Goal: Contribute content: Contribute content

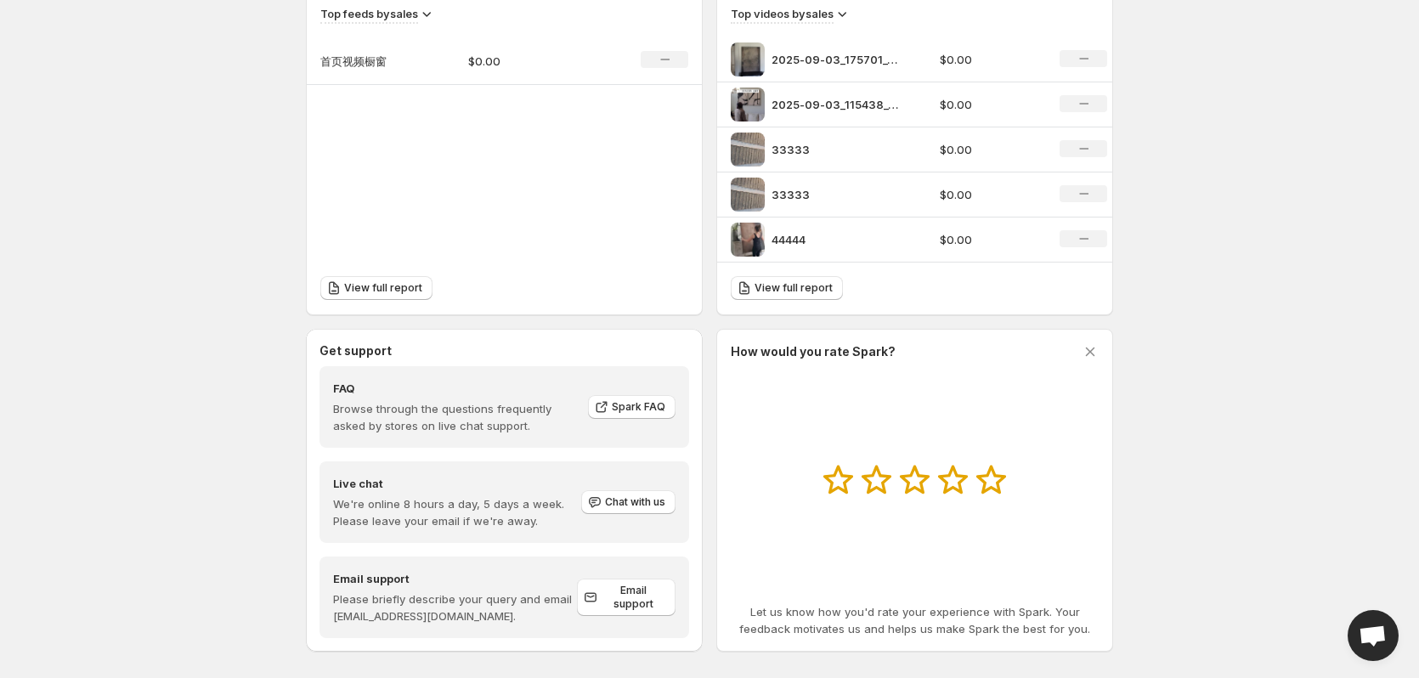
scroll to position [624, 0]
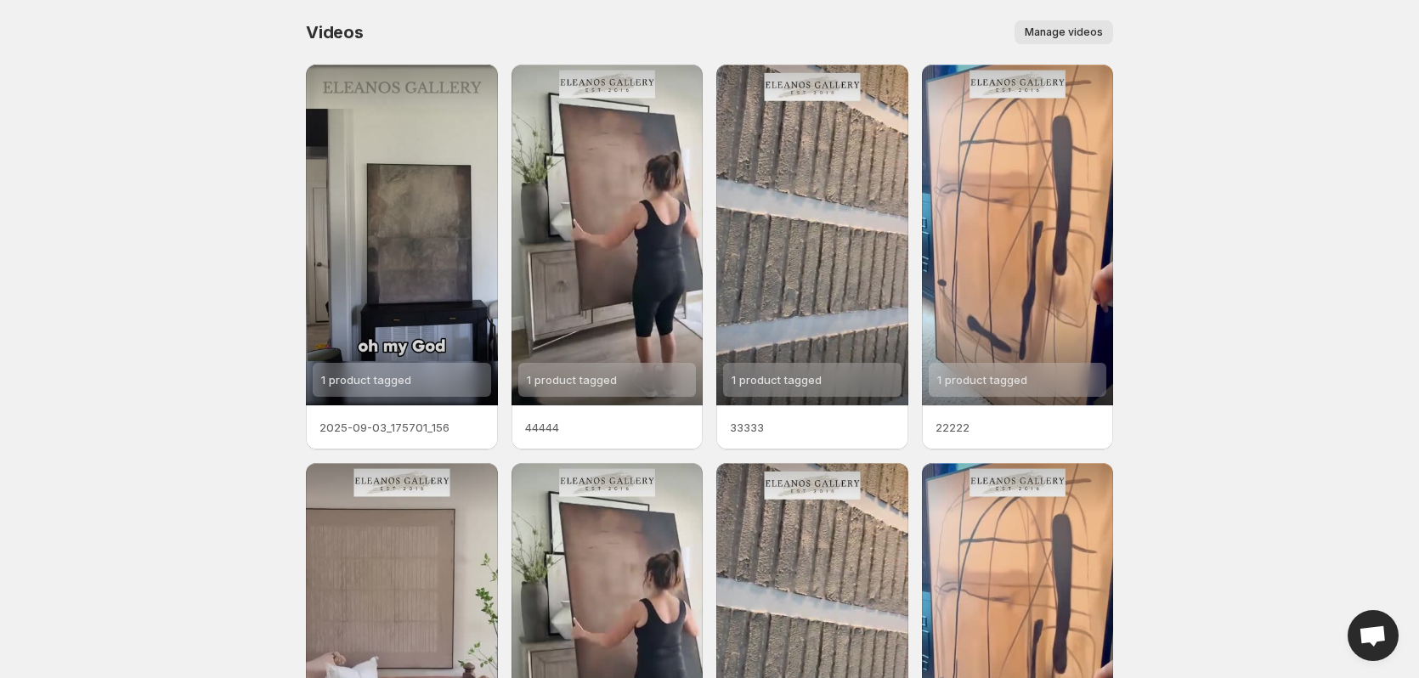
click at [1067, 33] on span "Manage videos" at bounding box center [1064, 32] width 78 height 14
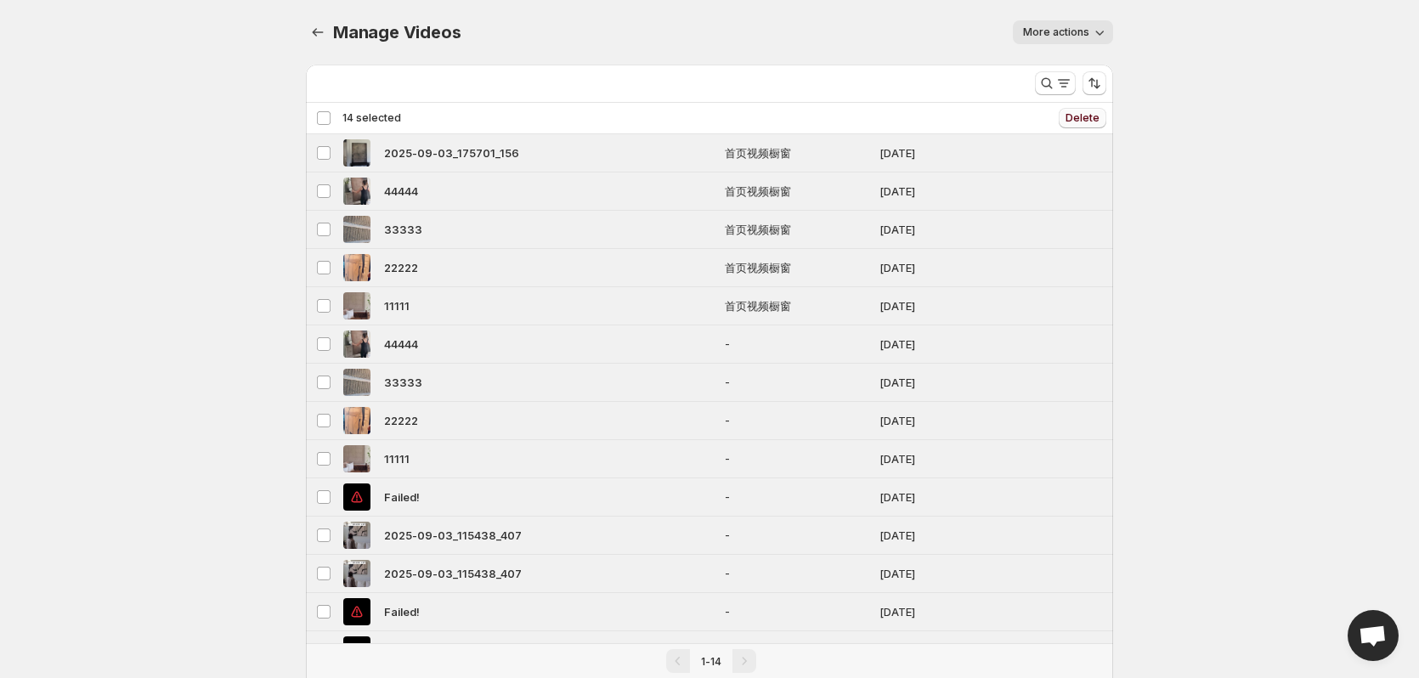
click at [1083, 121] on span "Delete" at bounding box center [1083, 118] width 34 height 14
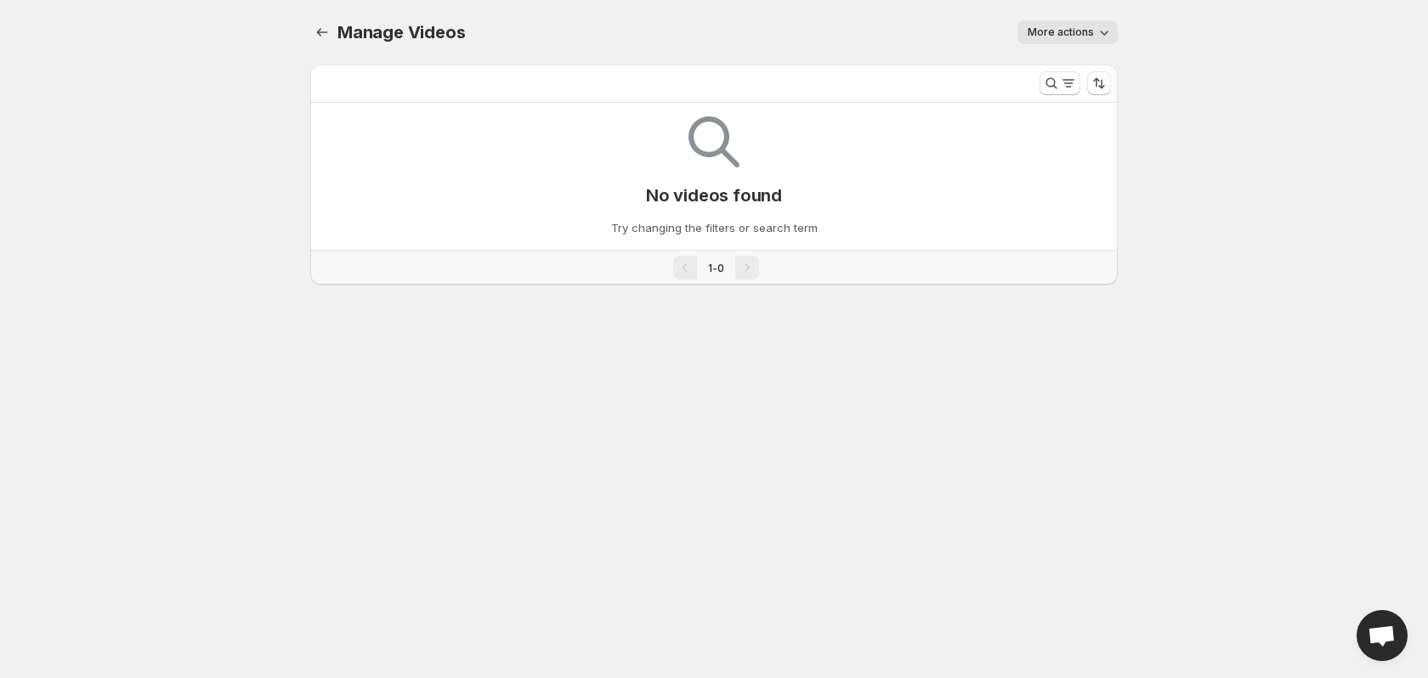
click at [699, 12] on div "Manage Videos. This page is ready Manage Videos More actions More actions More …" at bounding box center [713, 32] width 807 height 65
click at [1062, 29] on span "More actions" at bounding box center [1061, 32] width 66 height 14
click at [904, 29] on div "More actions" at bounding box center [801, 32] width 632 height 24
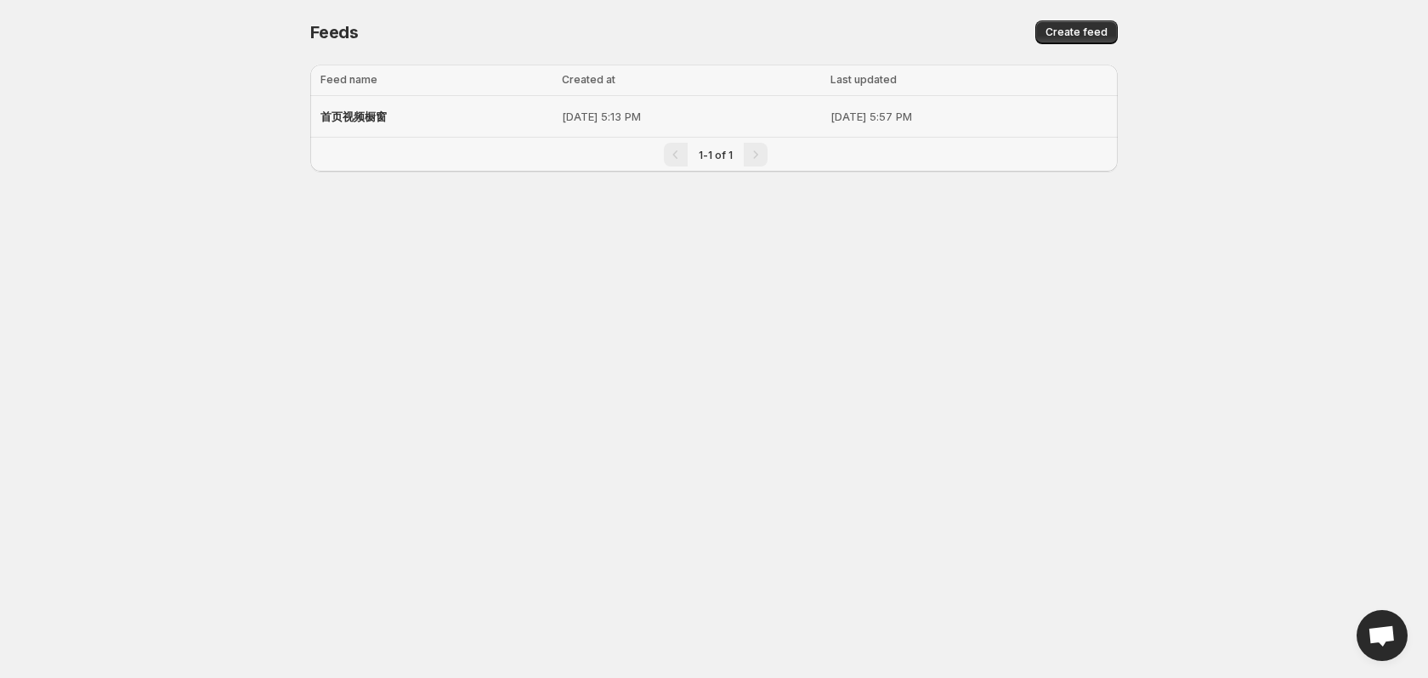
click at [462, 123] on div "首页视频橱窗" at bounding box center [435, 116] width 231 height 31
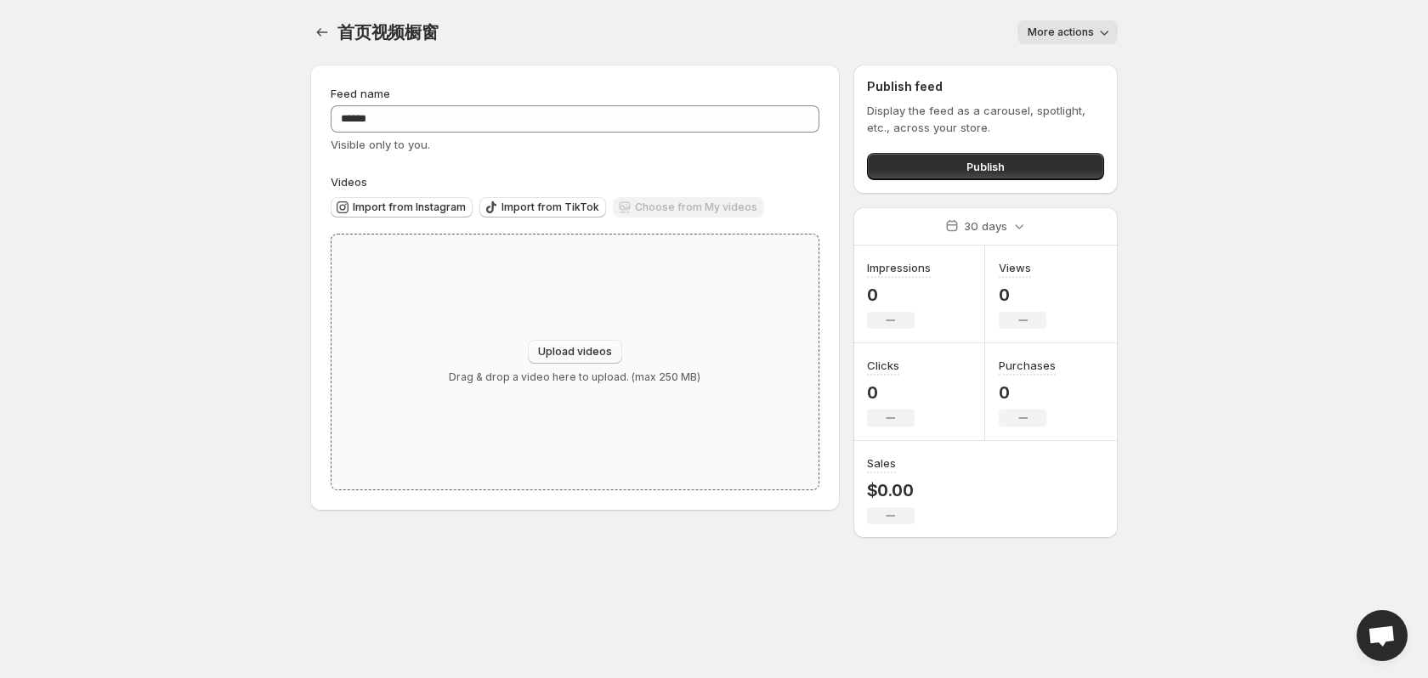
click at [575, 347] on span "Upload videos" at bounding box center [575, 352] width 74 height 14
type input "**********"
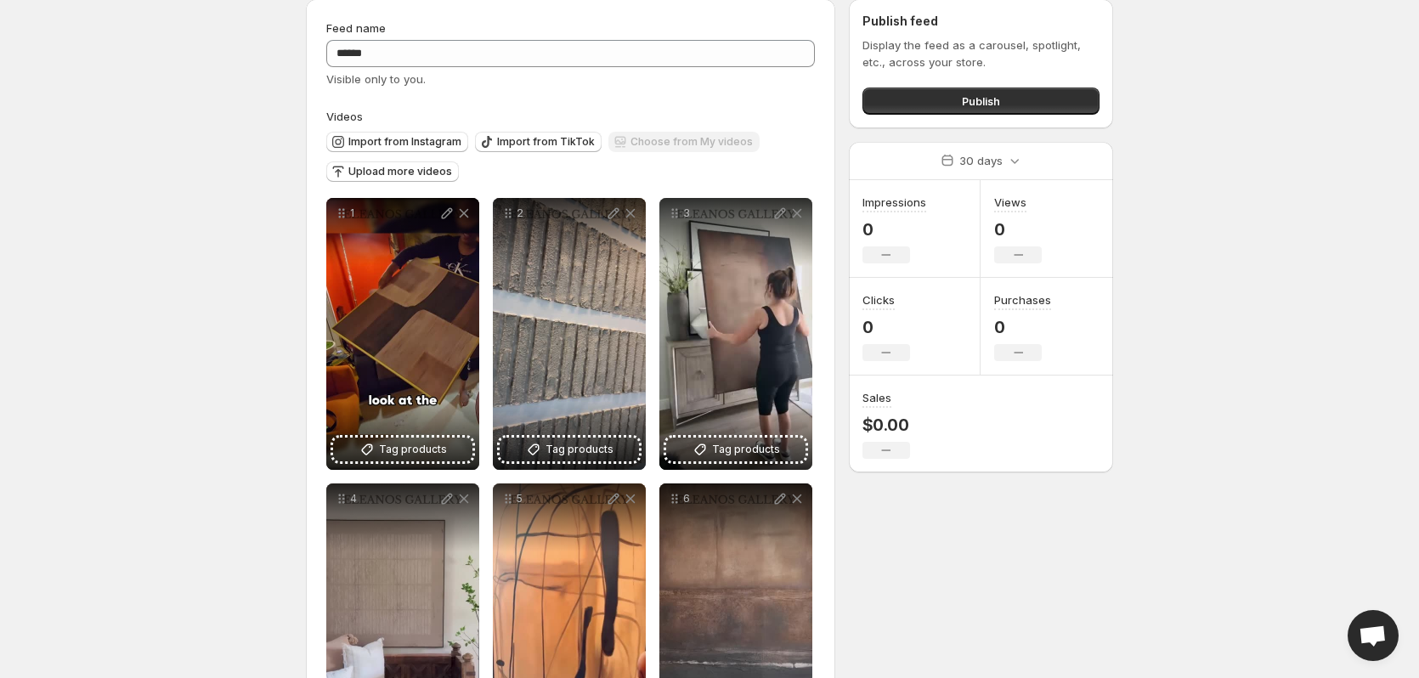
scroll to position [85, 0]
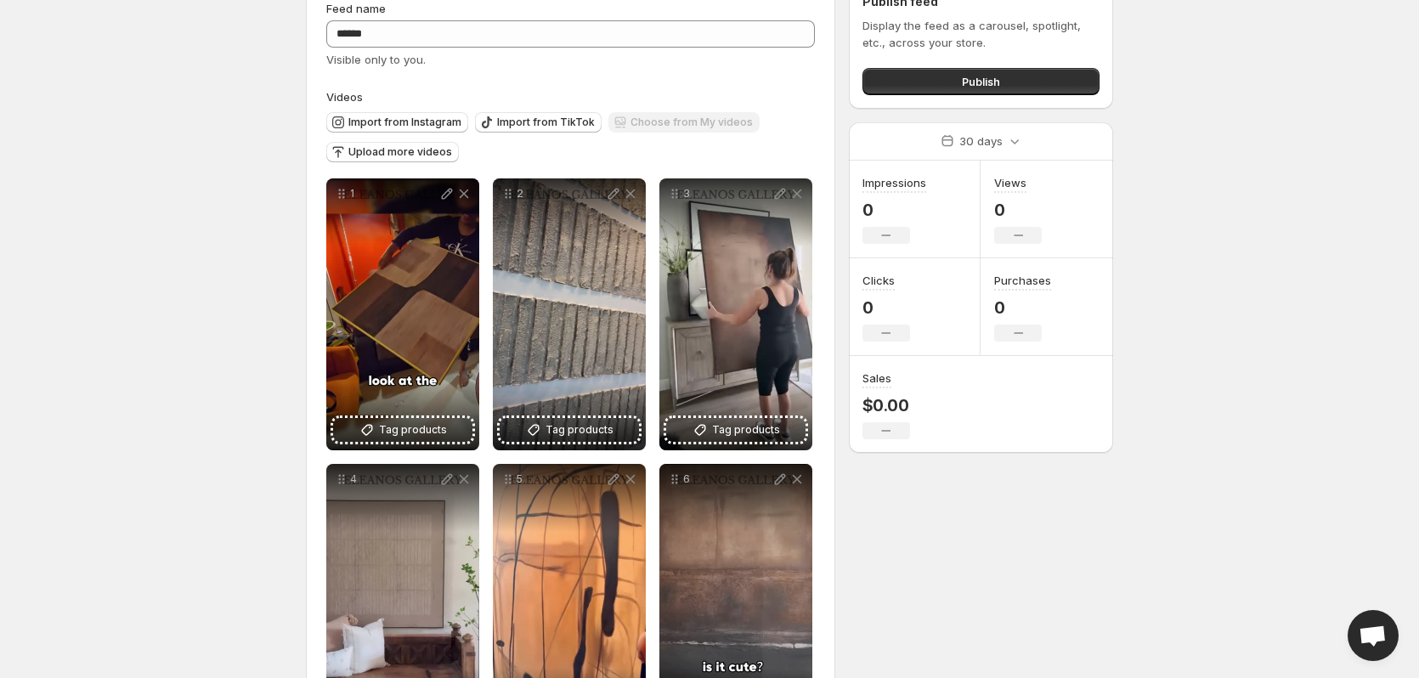
click at [116, 310] on body "Home Feeds Videos Subscription Settings 首页视频橱窗. This page is ready 首页视频橱窗 More …" at bounding box center [709, 254] width 1419 height 678
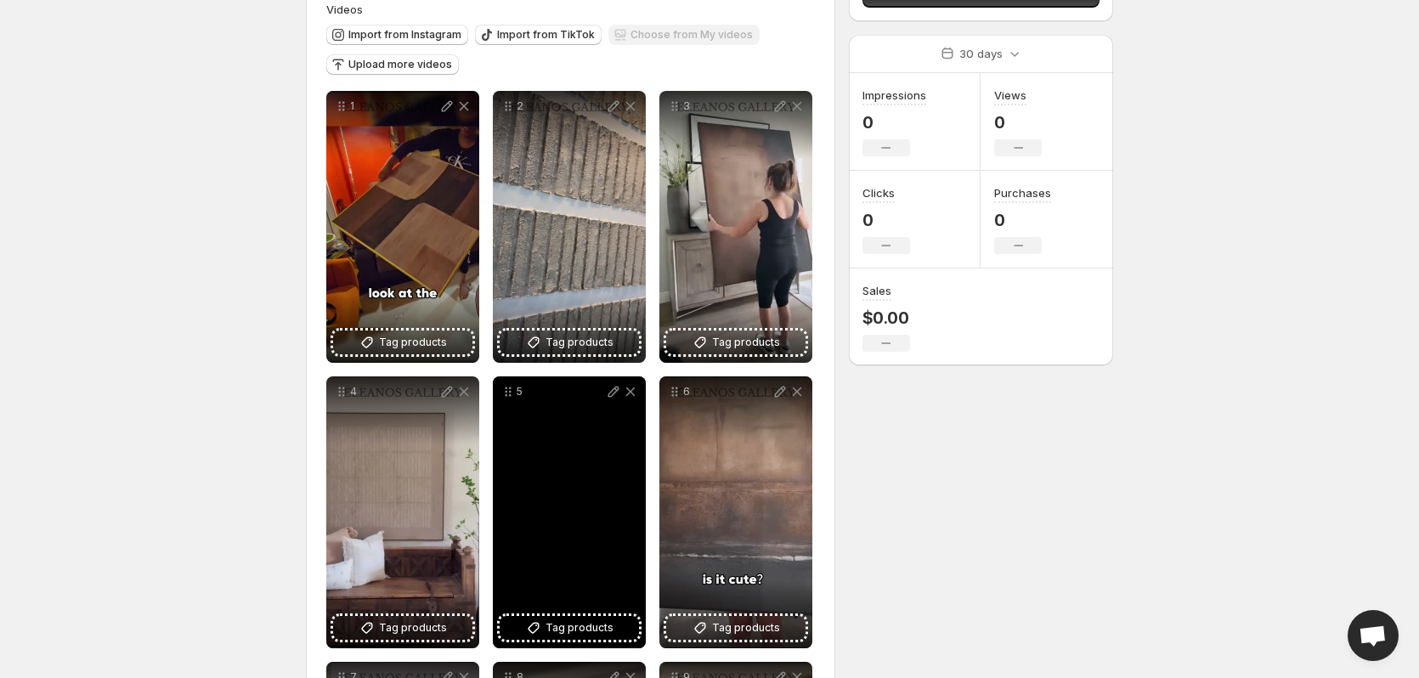
scroll to position [255, 0]
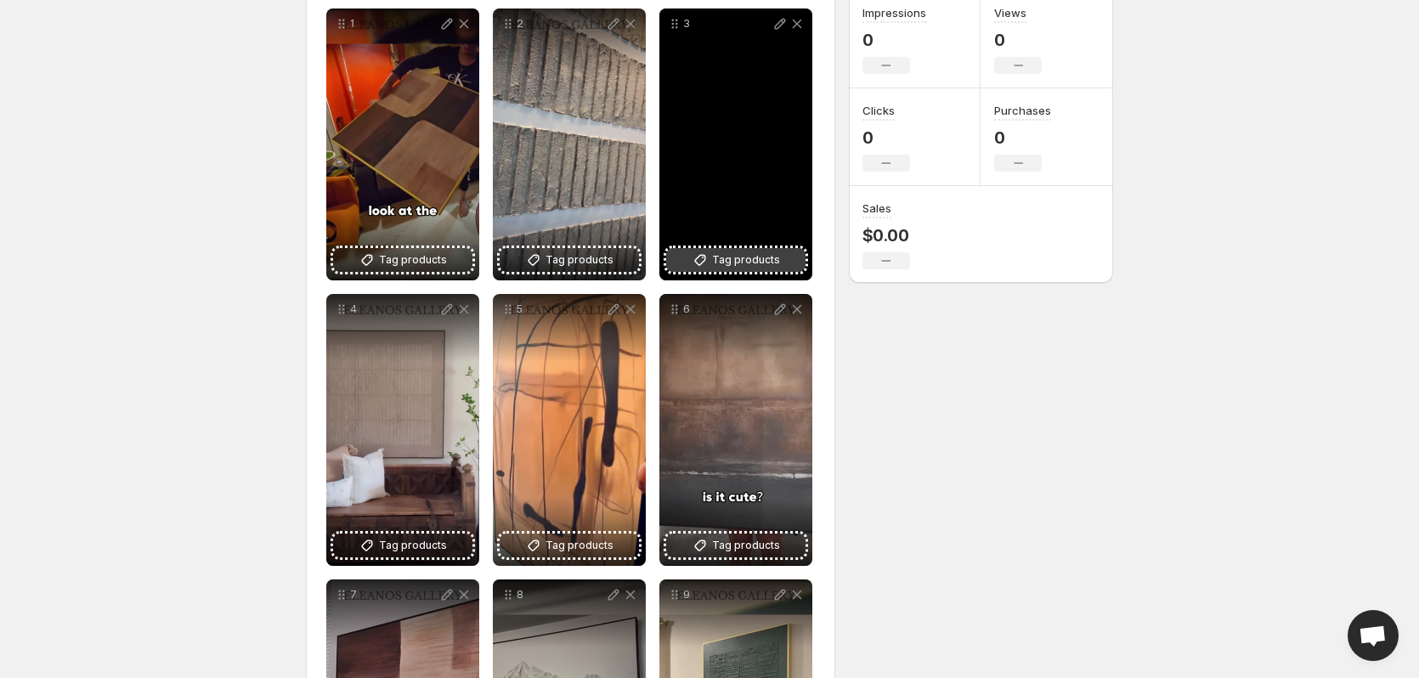
click at [728, 258] on span "Tag products" at bounding box center [746, 260] width 68 height 17
click at [735, 264] on span "Tag products" at bounding box center [746, 260] width 68 height 17
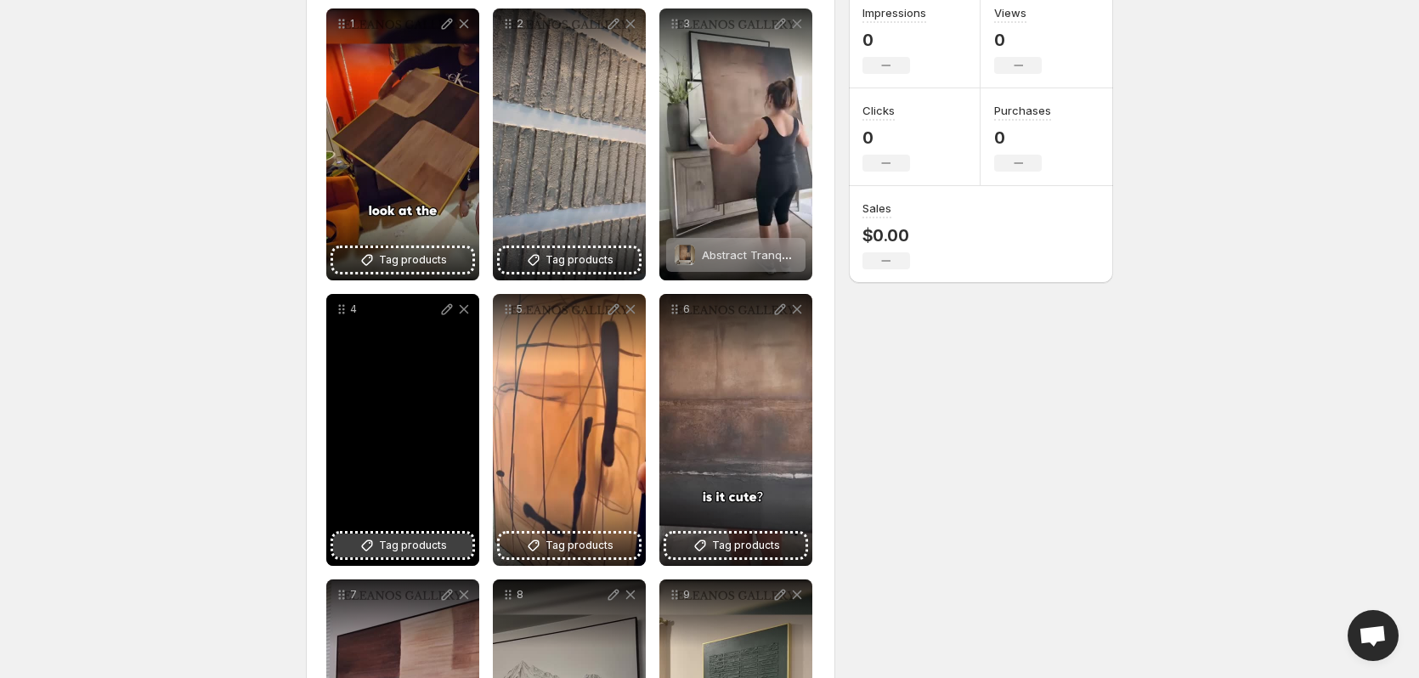
click at [415, 551] on span "Tag products" at bounding box center [413, 545] width 68 height 17
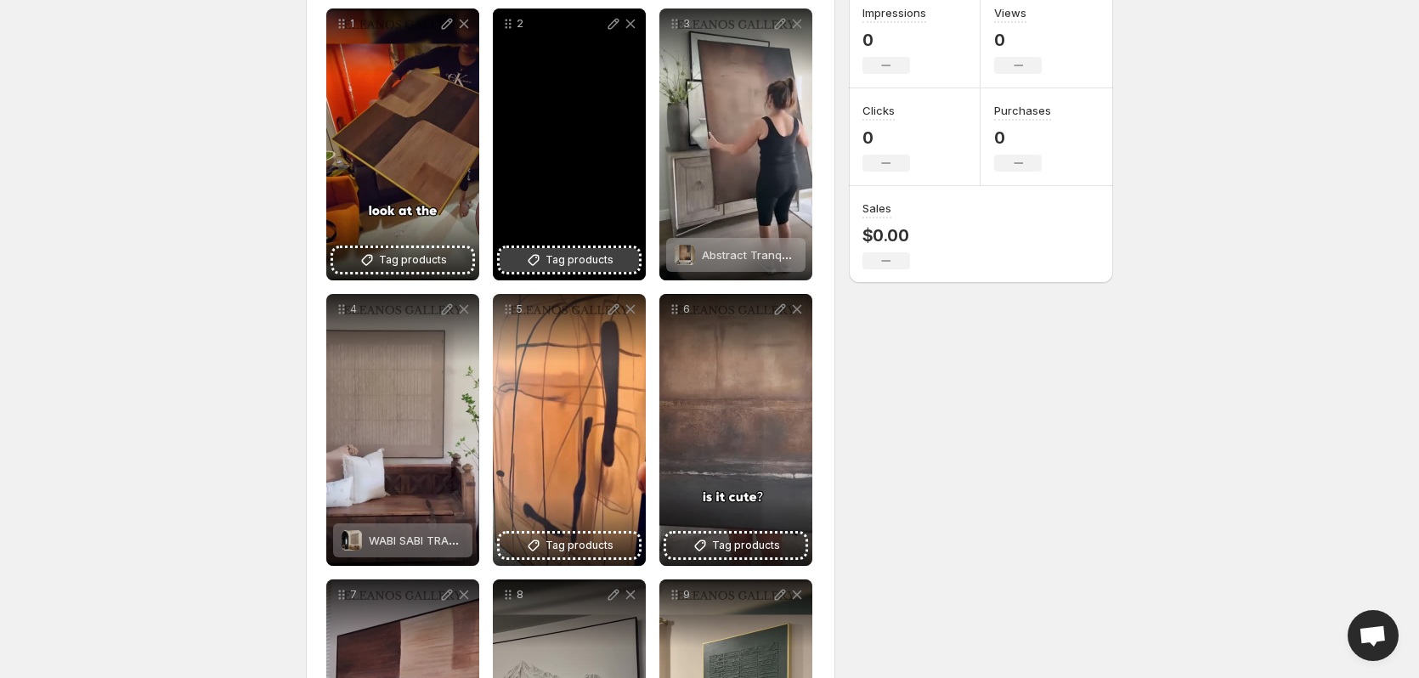
click at [563, 262] on span "Tag products" at bounding box center [580, 260] width 68 height 17
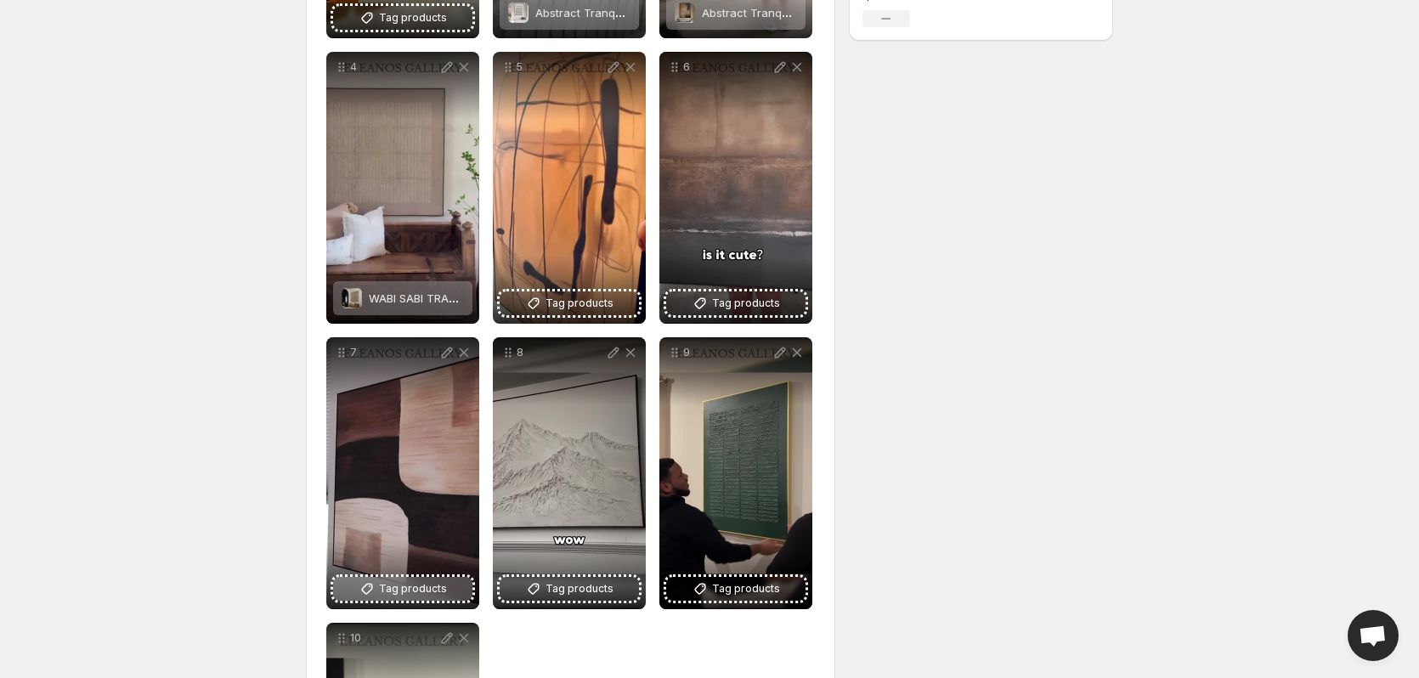
scroll to position [755, 0]
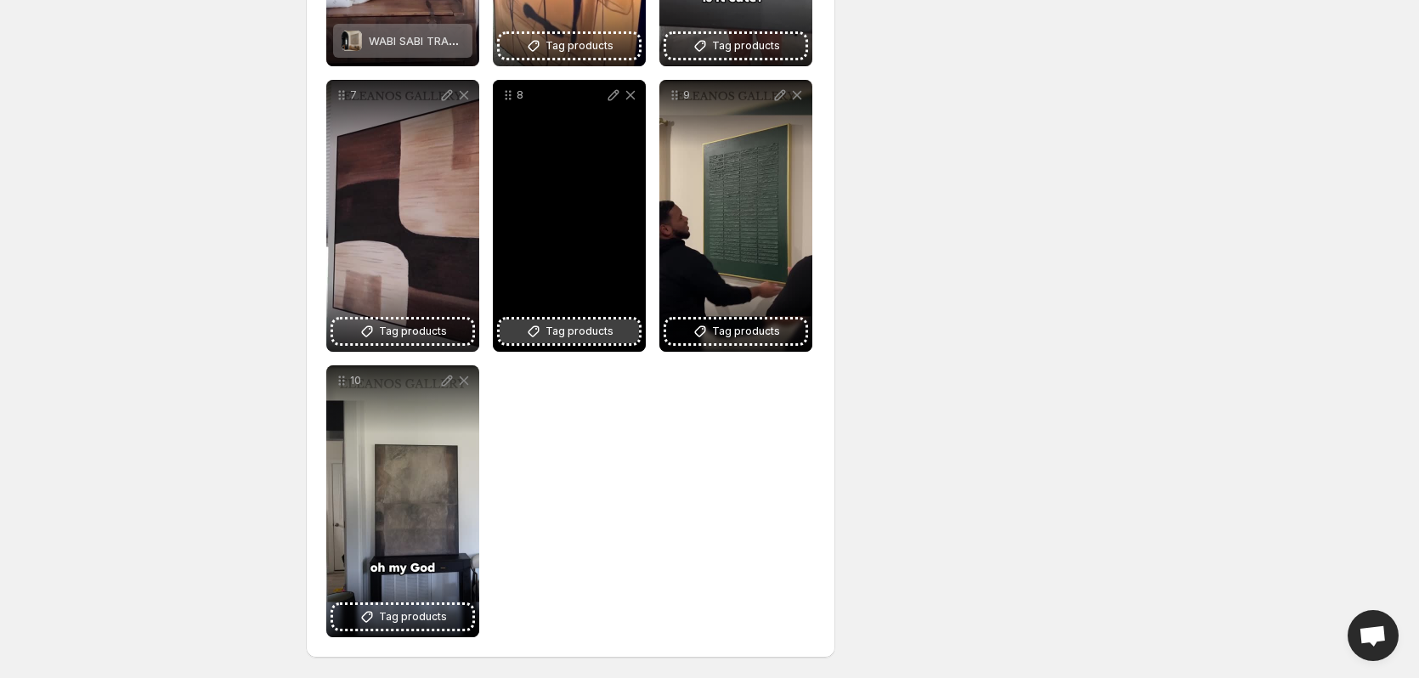
click at [552, 333] on span "Tag products" at bounding box center [580, 331] width 68 height 17
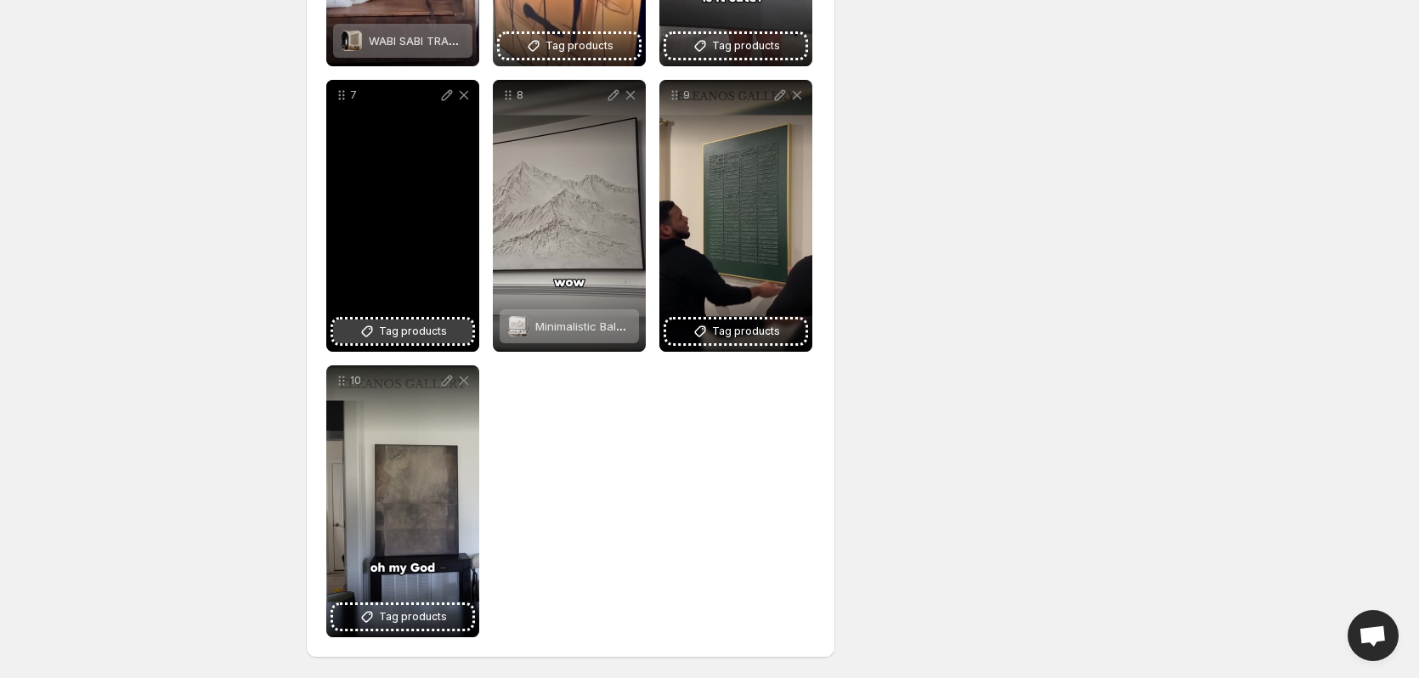
click at [378, 339] on button "Tag products" at bounding box center [402, 332] width 139 height 24
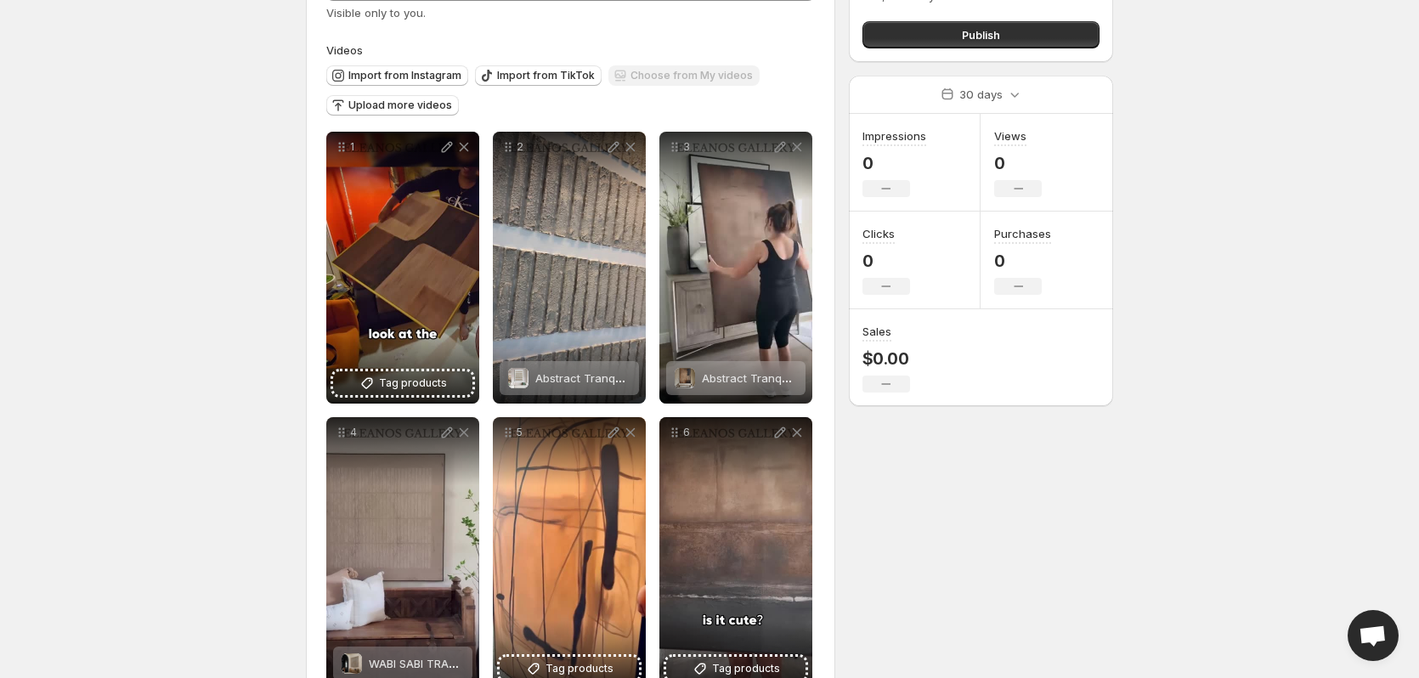
scroll to position [255, 0]
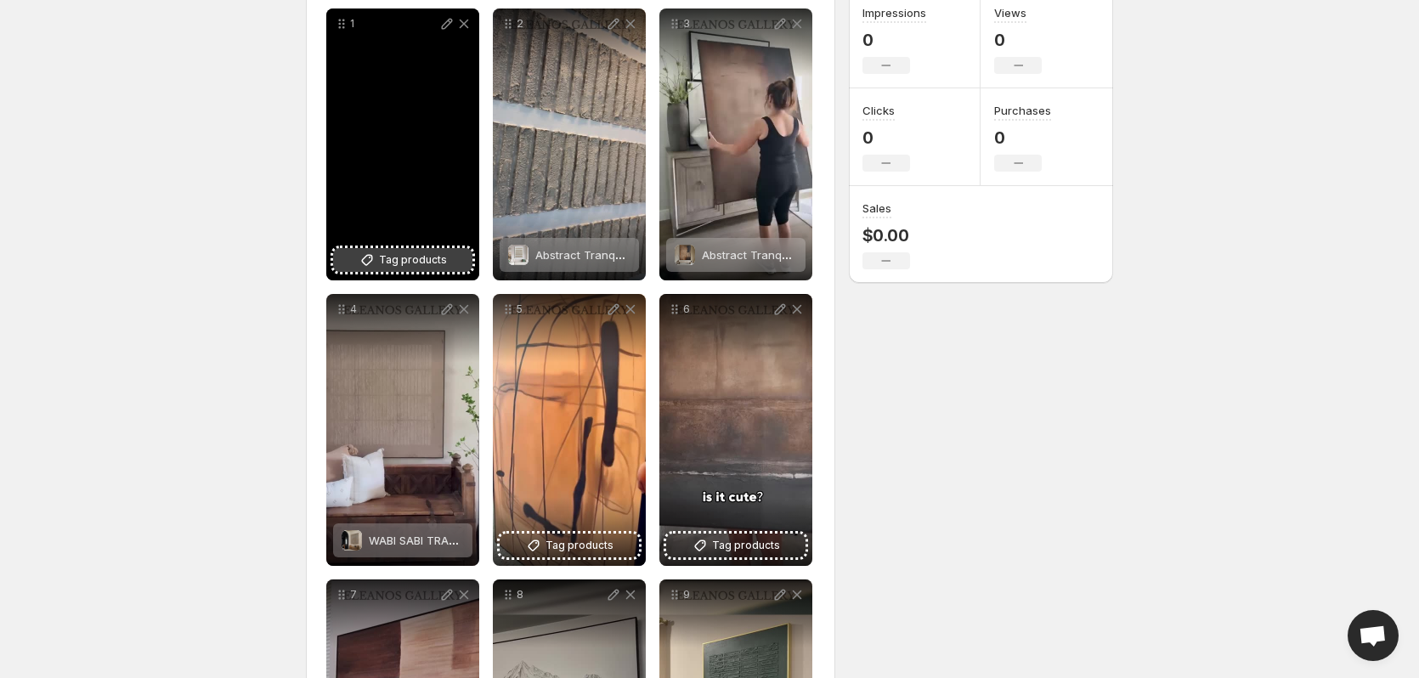
click at [371, 269] on button "Tag products" at bounding box center [402, 260] width 139 height 24
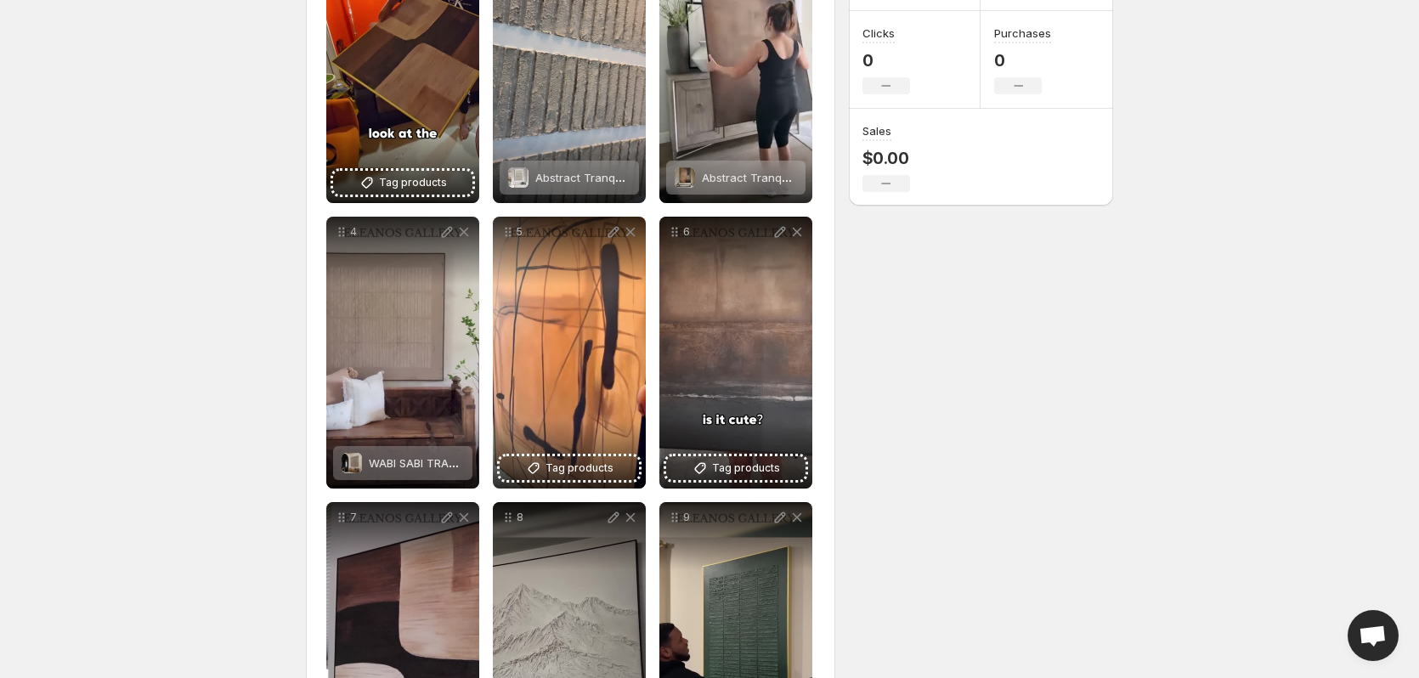
scroll to position [170, 0]
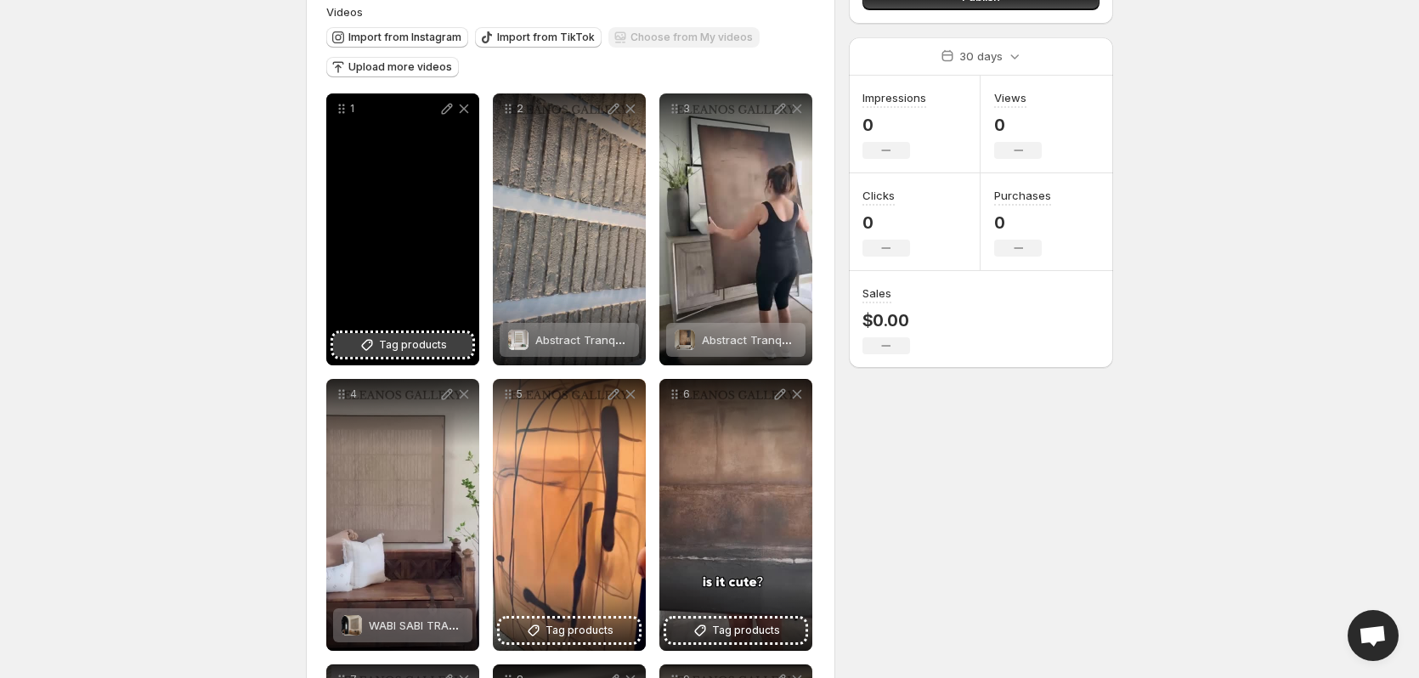
click at [361, 343] on icon at bounding box center [367, 345] width 17 height 17
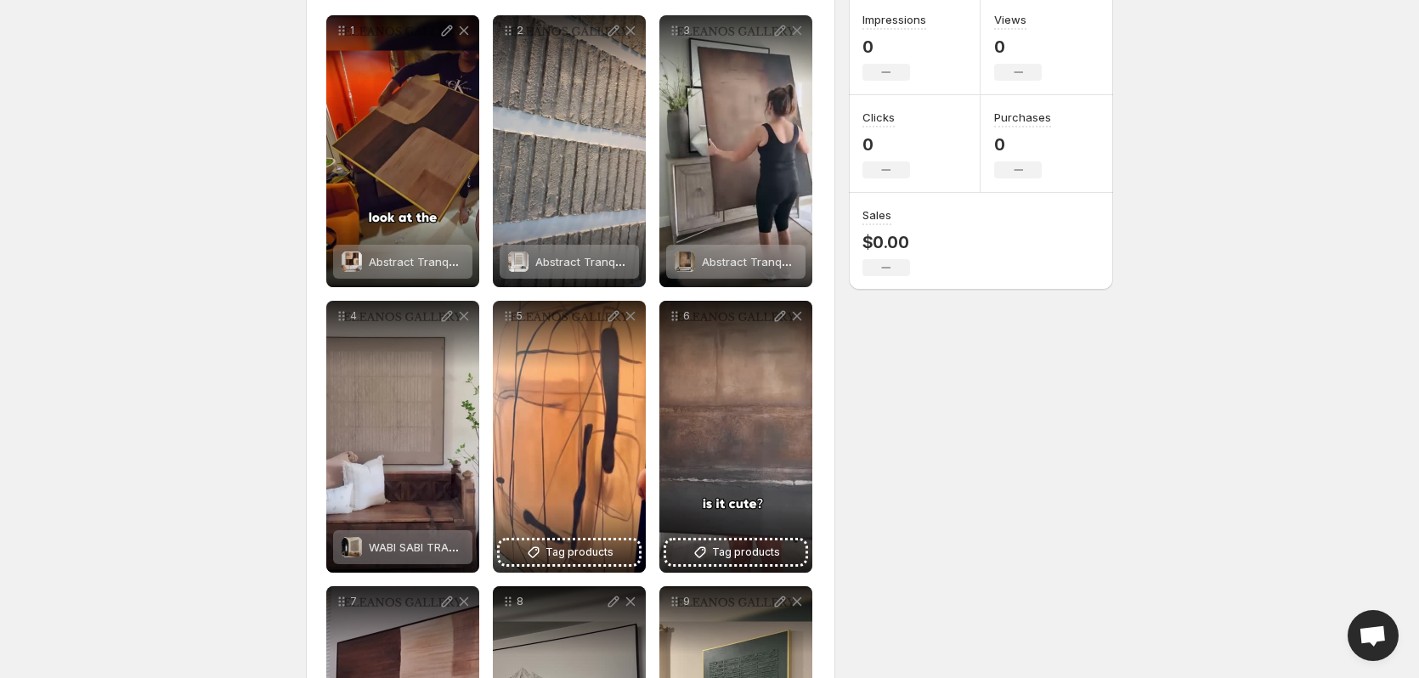
scroll to position [340, 0]
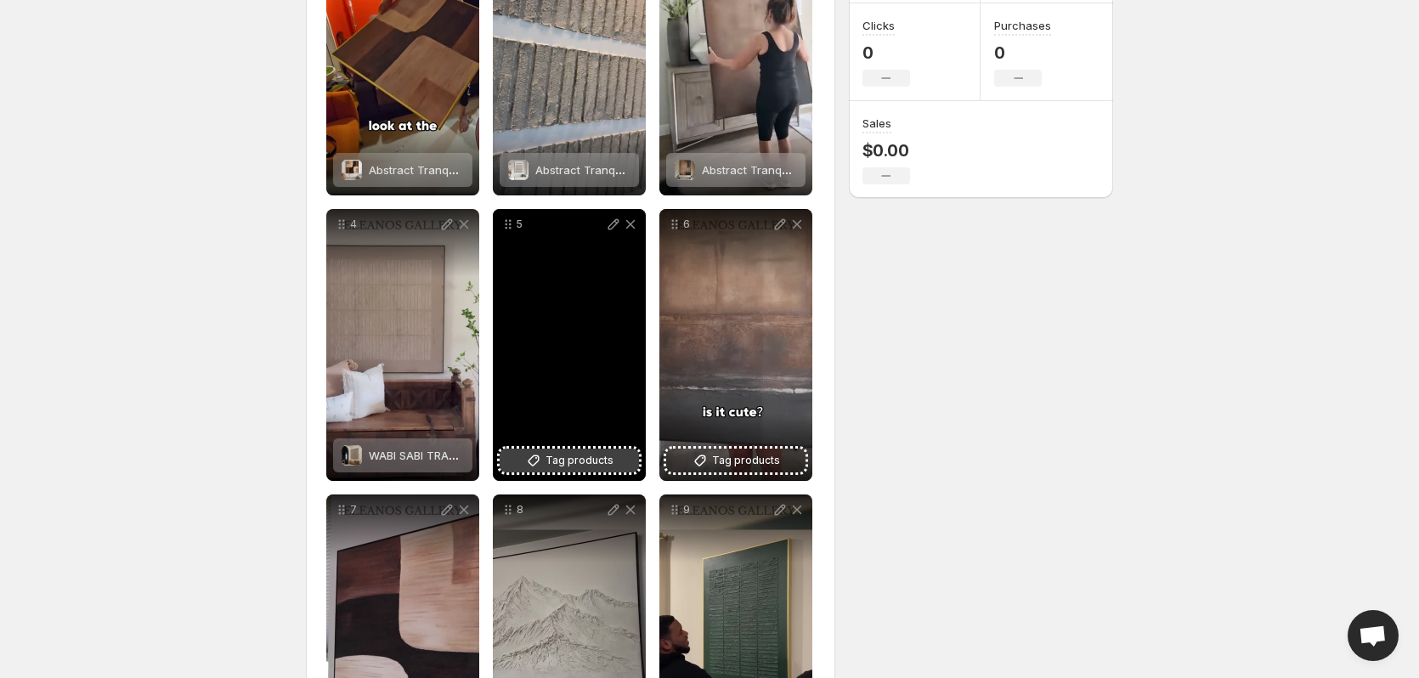
click at [579, 456] on span "Tag products" at bounding box center [580, 460] width 68 height 17
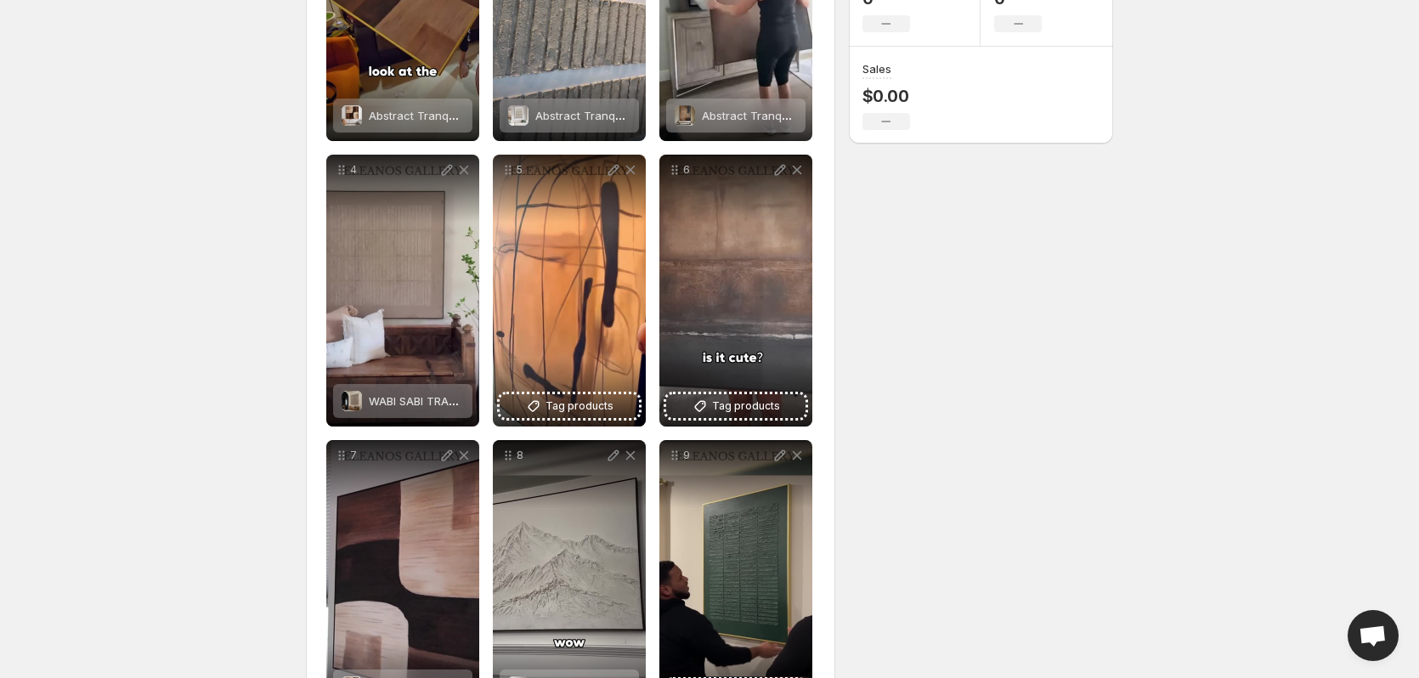
scroll to position [425, 0]
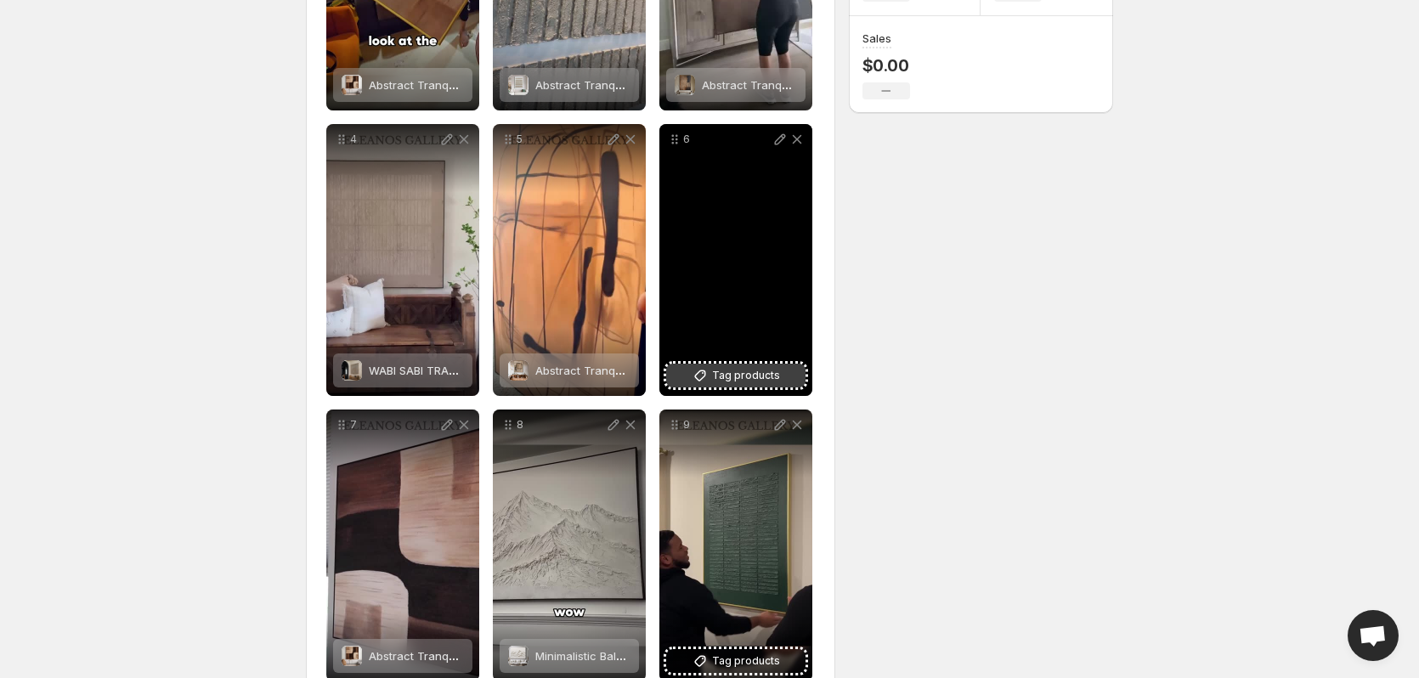
click at [738, 365] on button "Tag products" at bounding box center [735, 376] width 139 height 24
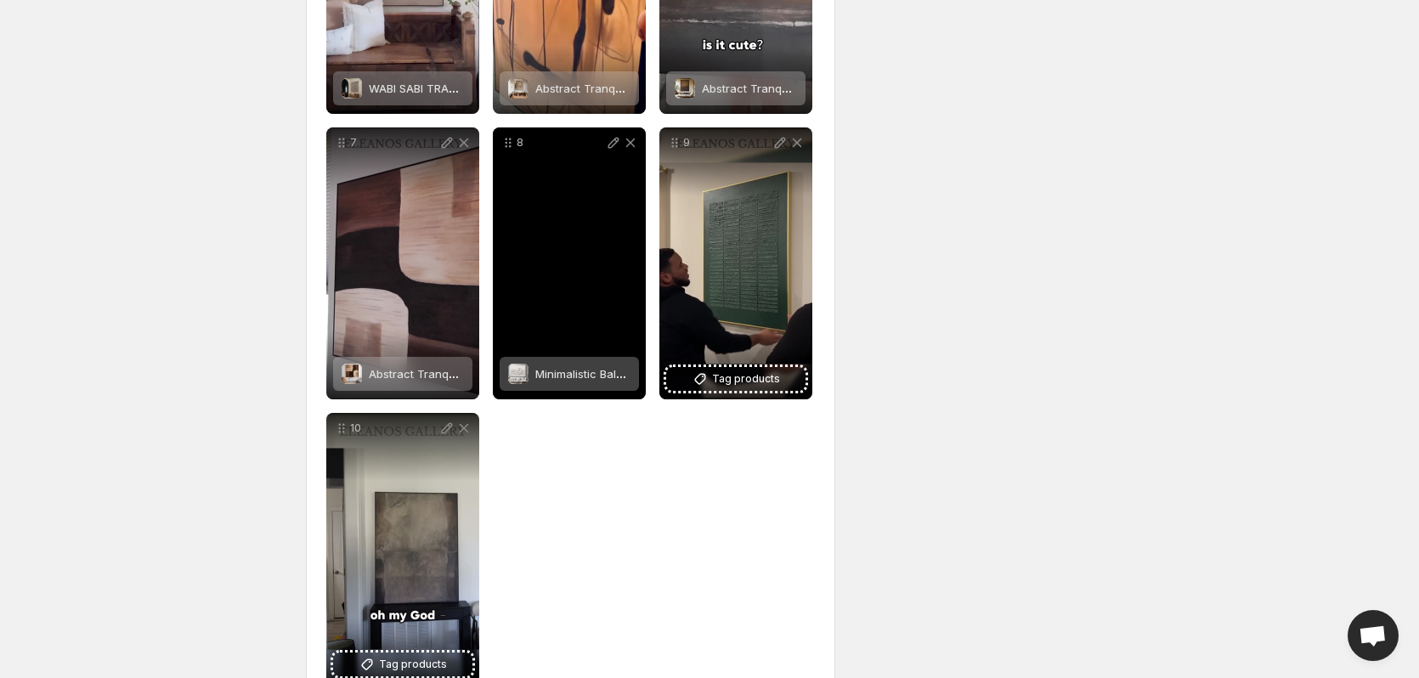
scroll to position [755, 0]
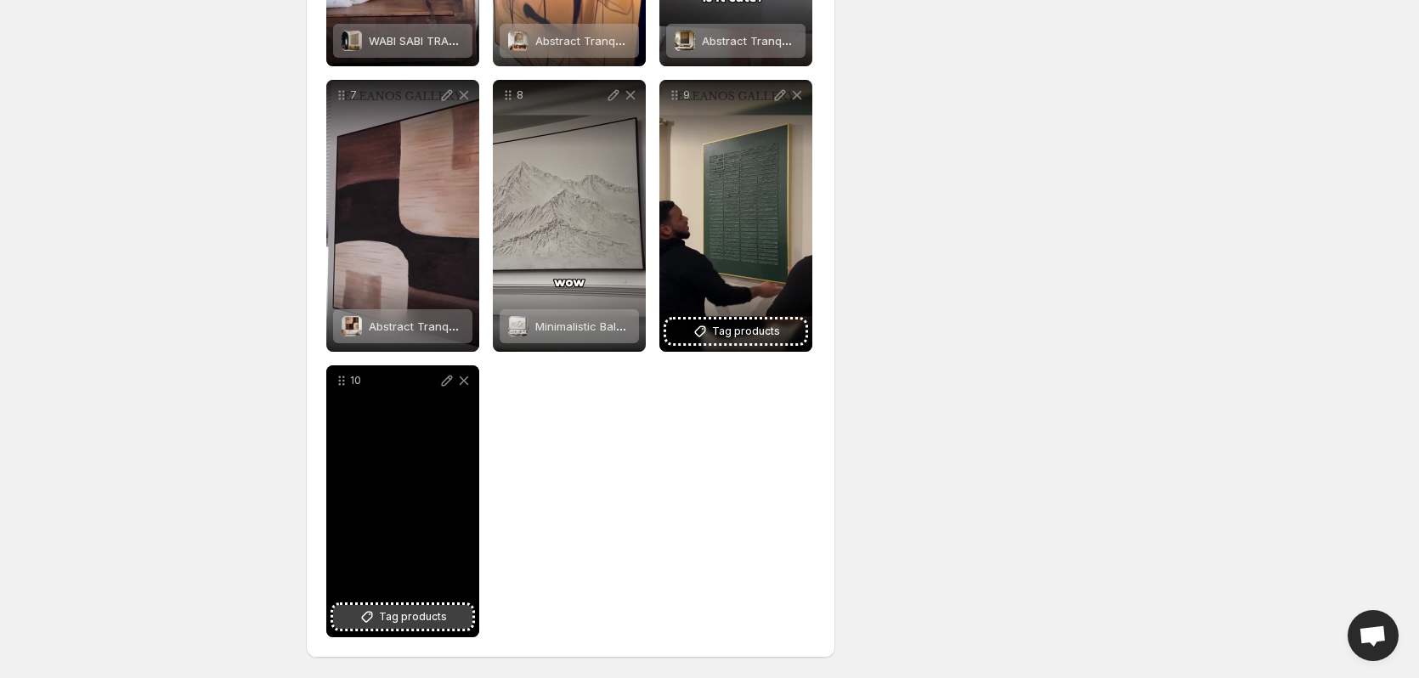
click at [382, 614] on span "Tag products" at bounding box center [413, 617] width 68 height 17
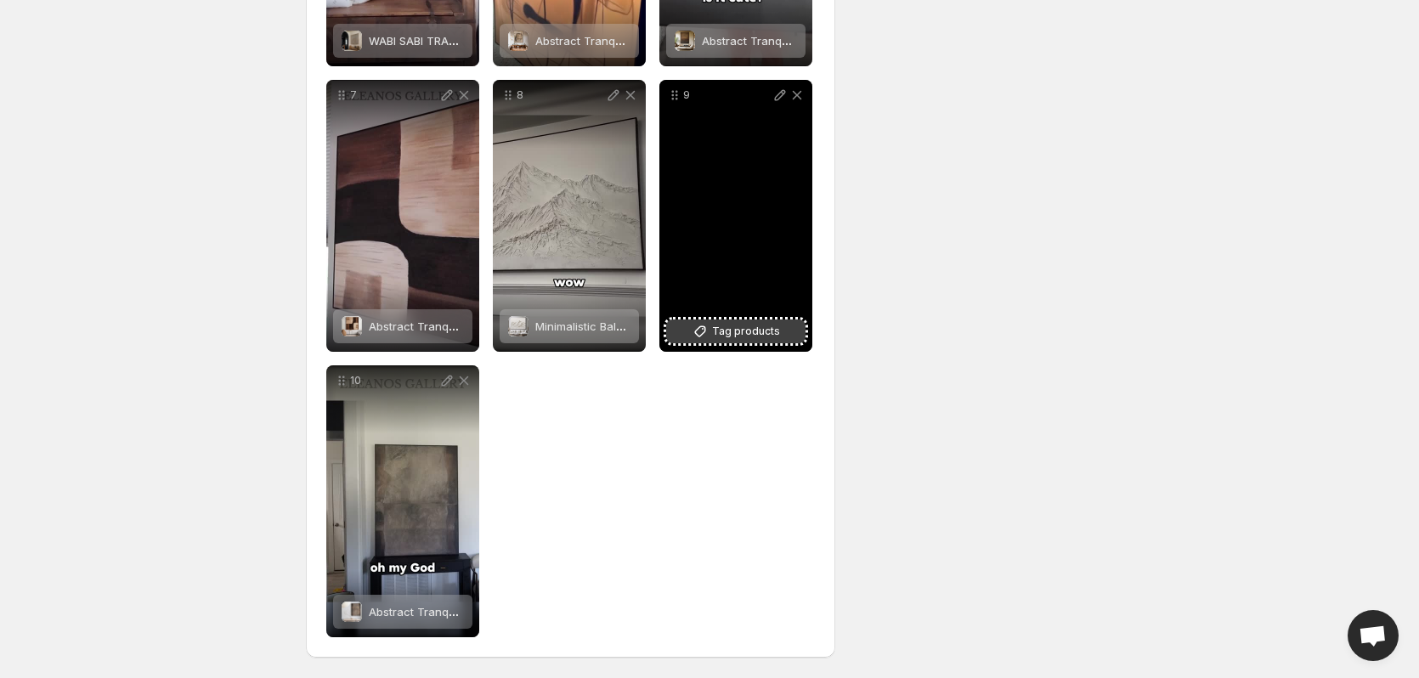
click at [711, 324] on button "Tag products" at bounding box center [735, 332] width 139 height 24
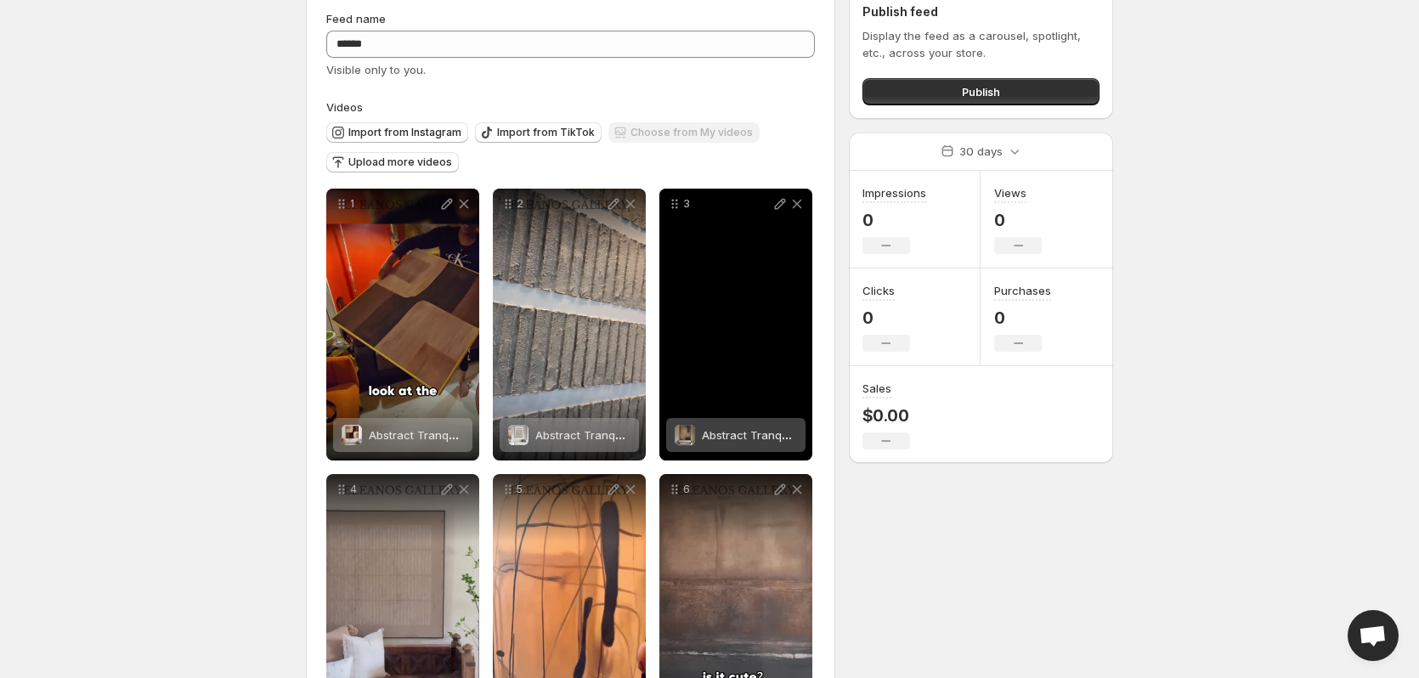
scroll to position [85, 0]
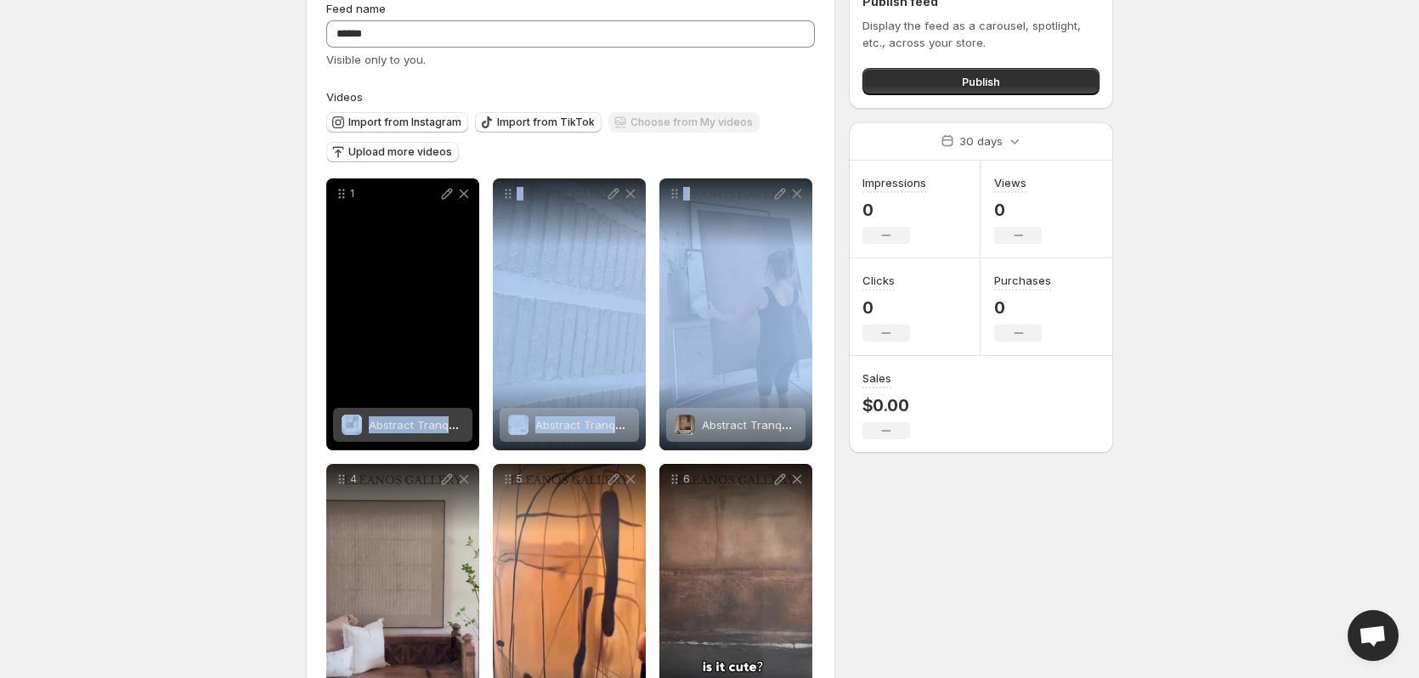
drag, startPoint x: 748, startPoint y: 355, endPoint x: 464, endPoint y: 331, distance: 284.9
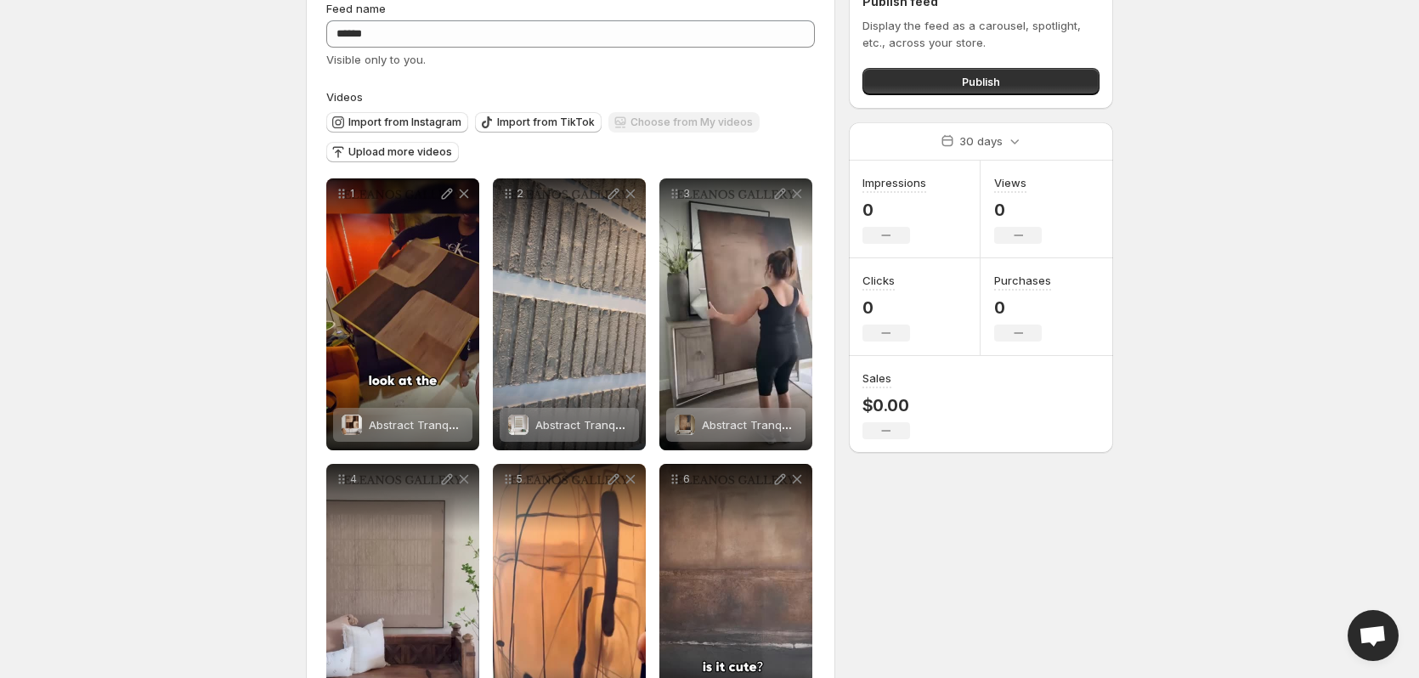
click at [1138, 539] on body "Home Feeds Videos Subscription Settings 首页视频橱窗. This page is ready 首页视频橱窗 More …" at bounding box center [709, 254] width 1419 height 678
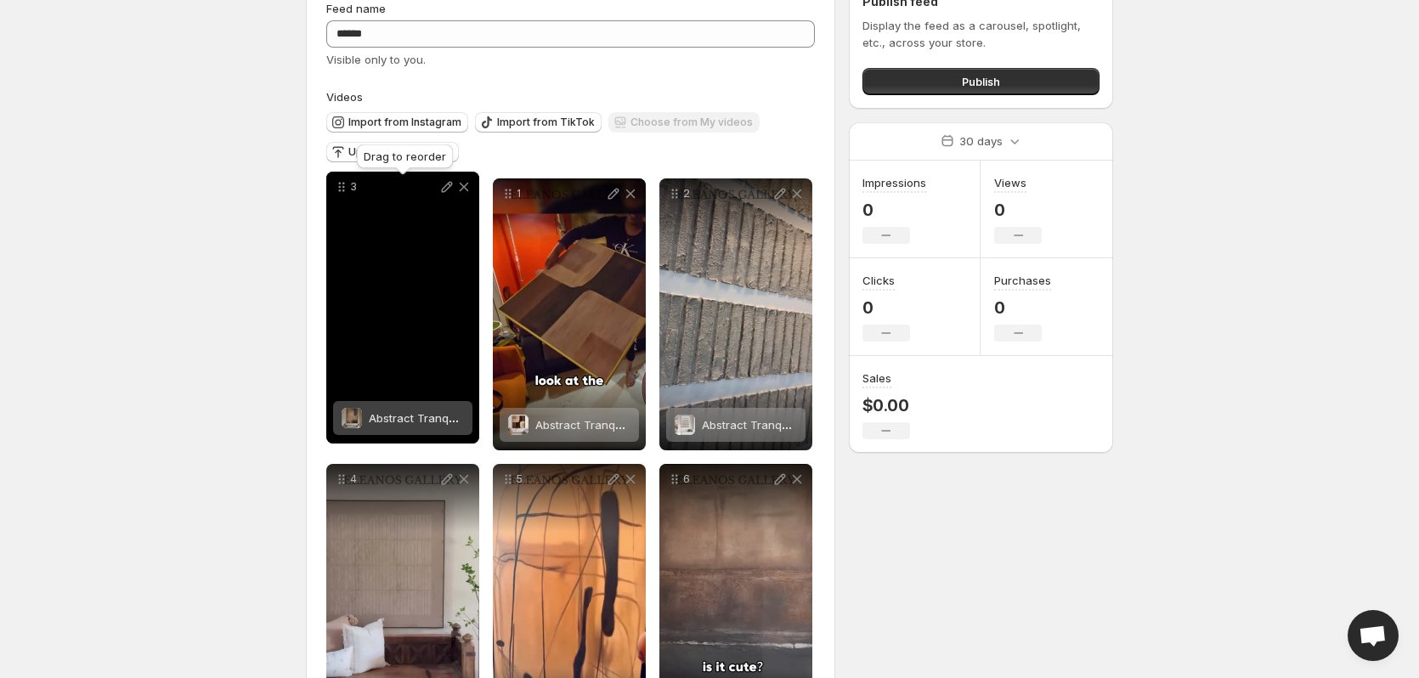
drag, startPoint x: 677, startPoint y: 192, endPoint x: 343, endPoint y: 185, distance: 334.1
click at [343, 185] on icon at bounding box center [341, 186] width 17 height 17
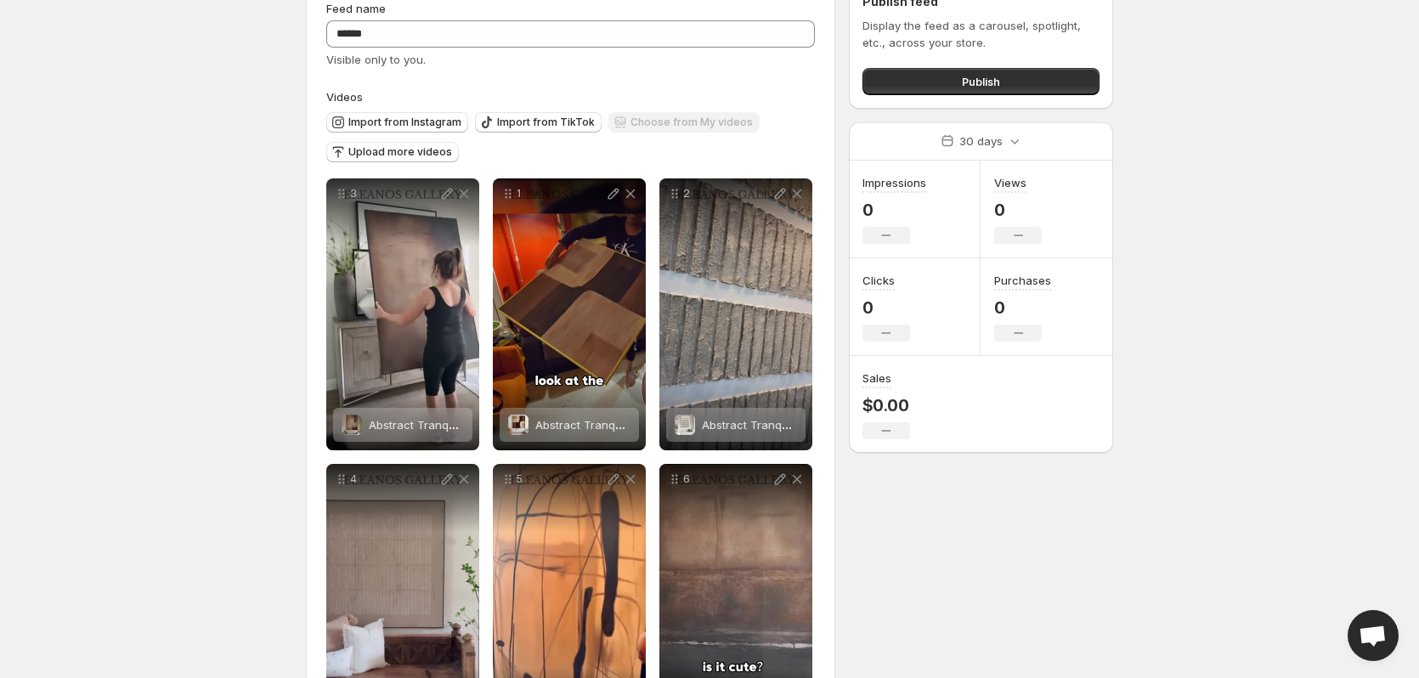
click at [183, 324] on body "Home Feeds Videos Subscription Settings 首页视频橱窗. This page is ready 首页视频橱窗 More …" at bounding box center [709, 254] width 1419 height 678
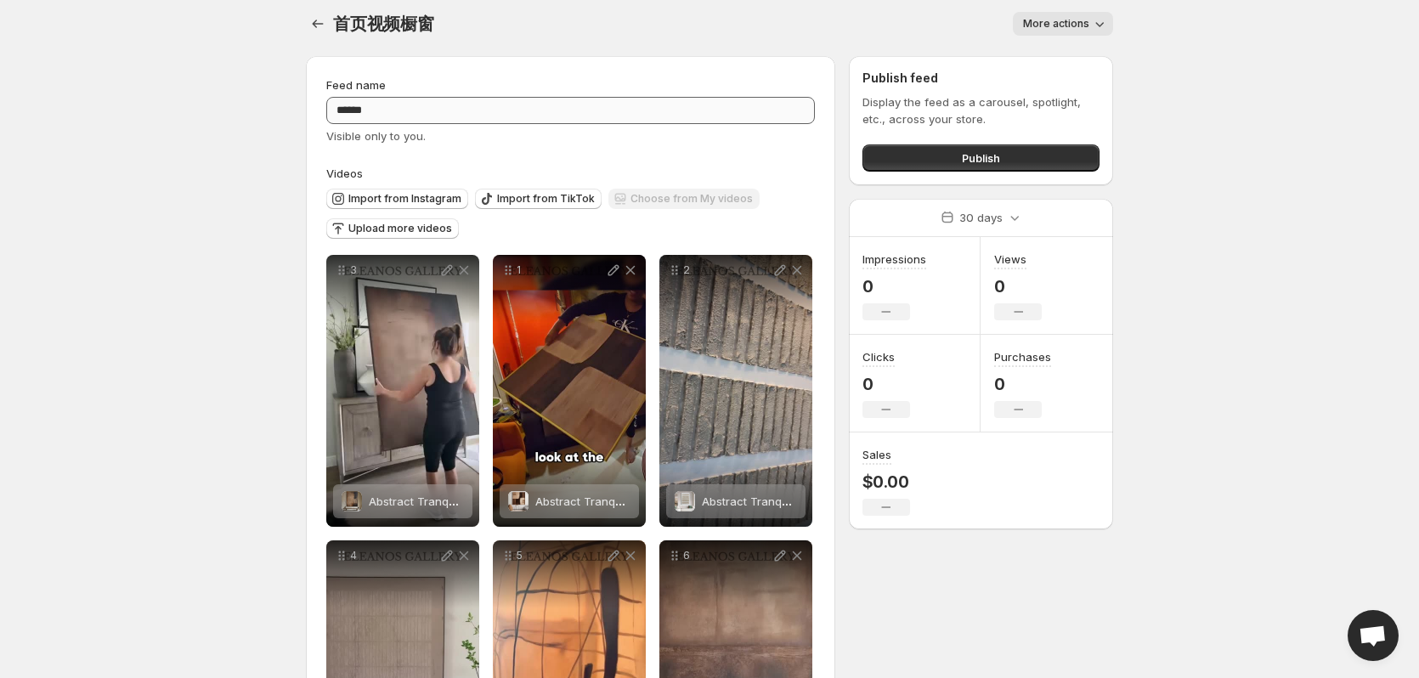
scroll to position [0, 0]
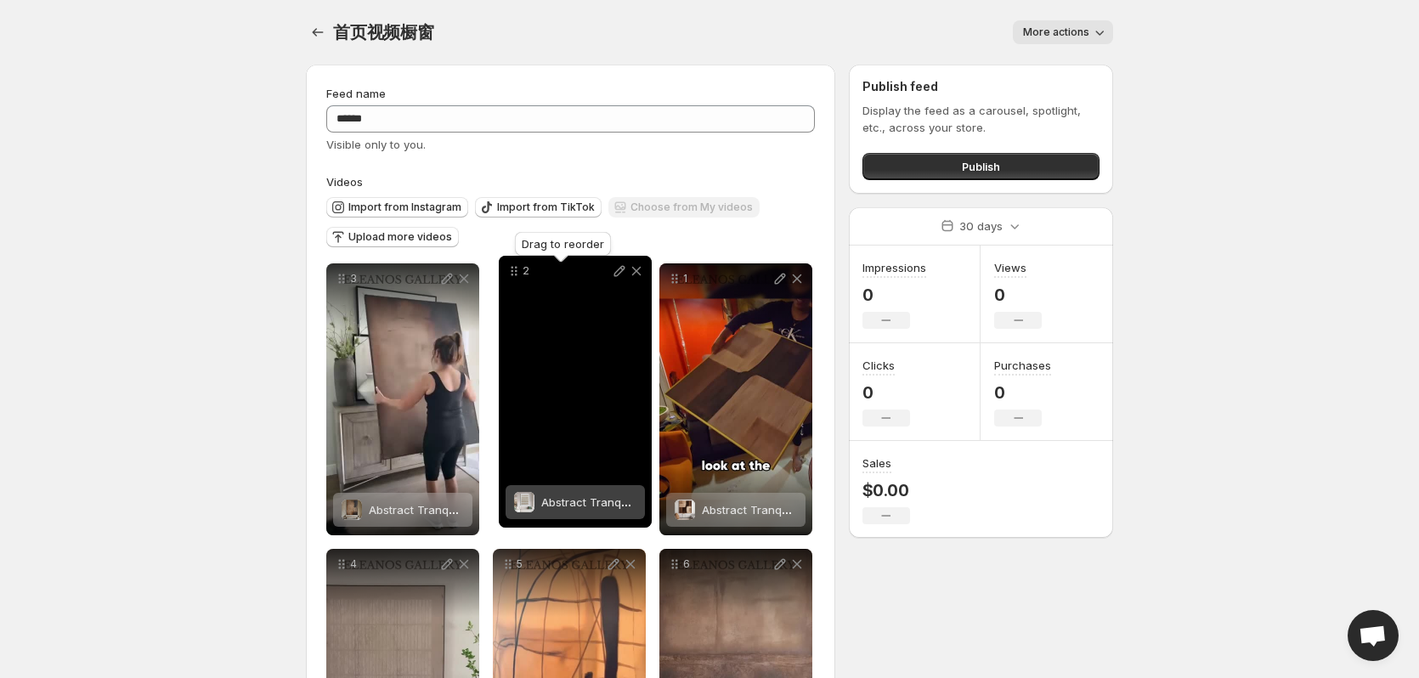
drag, startPoint x: 675, startPoint y: 277, endPoint x: 514, endPoint y: 269, distance: 160.8
click at [514, 269] on icon at bounding box center [514, 271] width 17 height 17
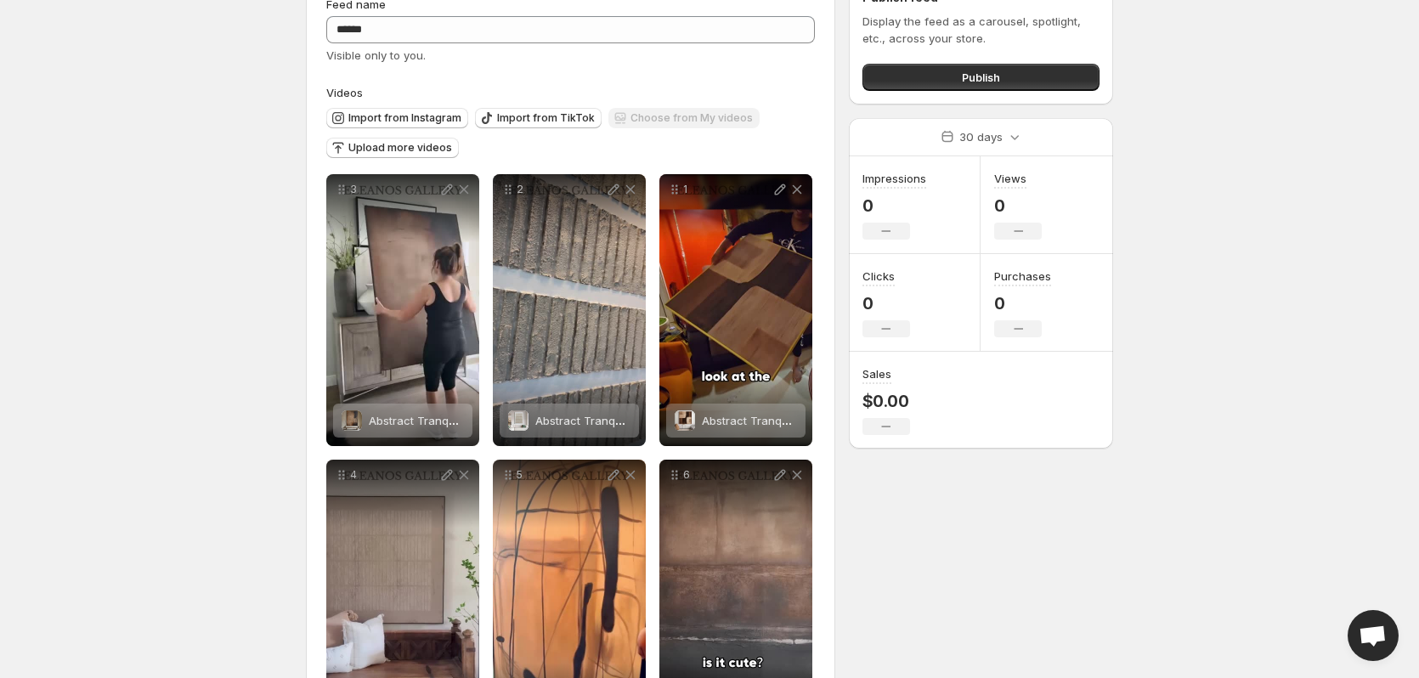
scroll to position [255, 0]
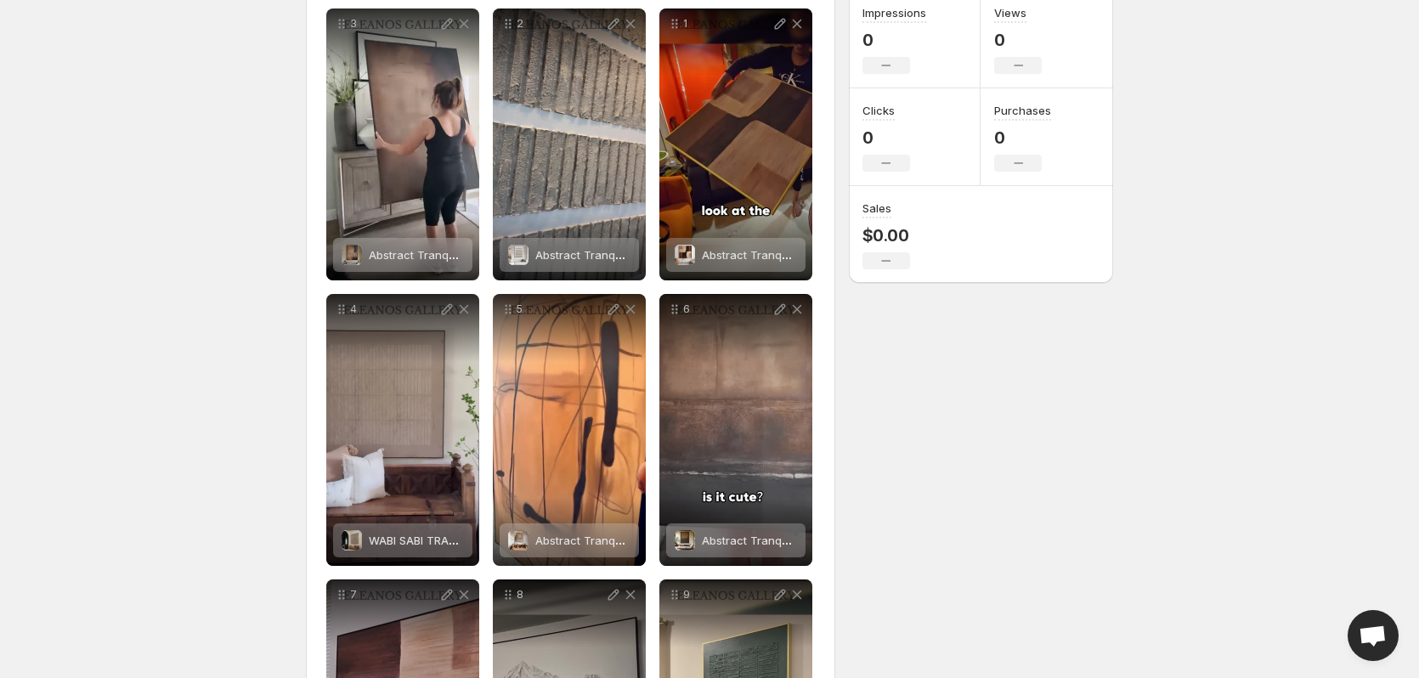
click at [207, 288] on body "Home Feeds Videos Subscription Settings 首页视频橱窗. This page is ready 首页视频橱窗 More …" at bounding box center [709, 84] width 1419 height 678
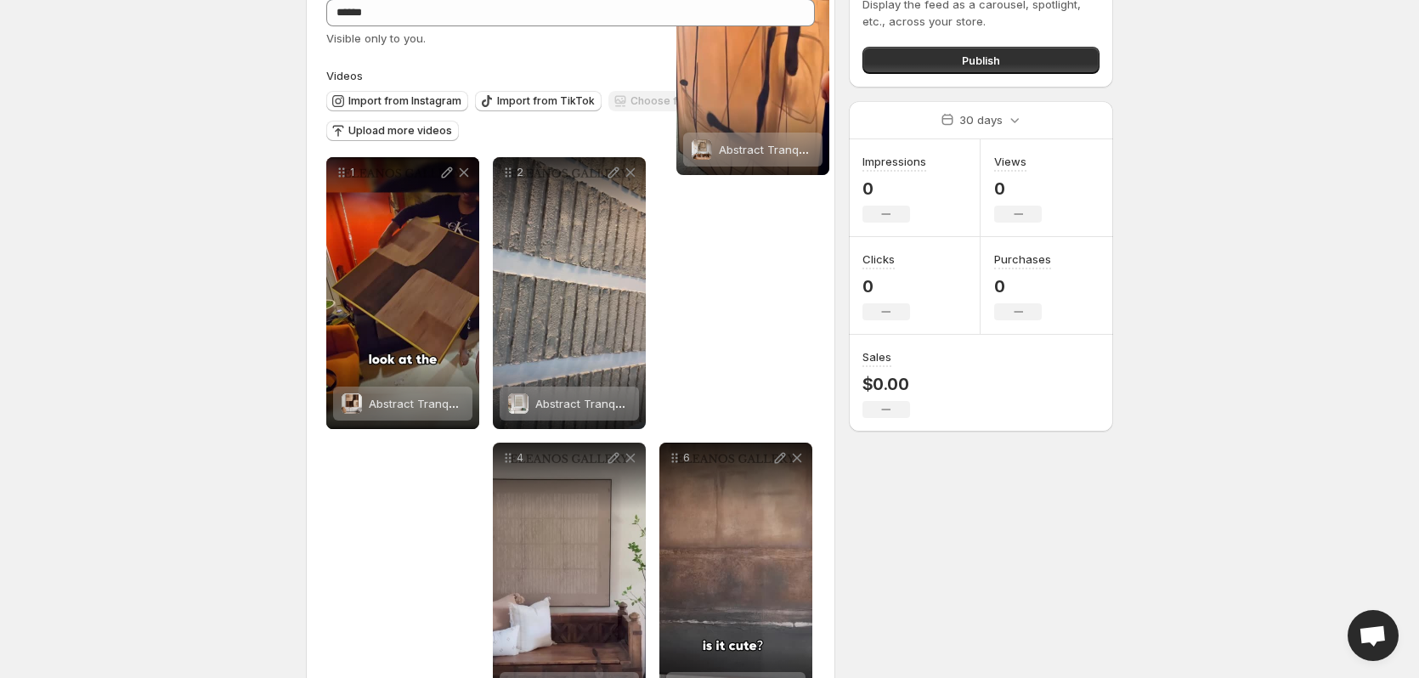
scroll to position [0, 0]
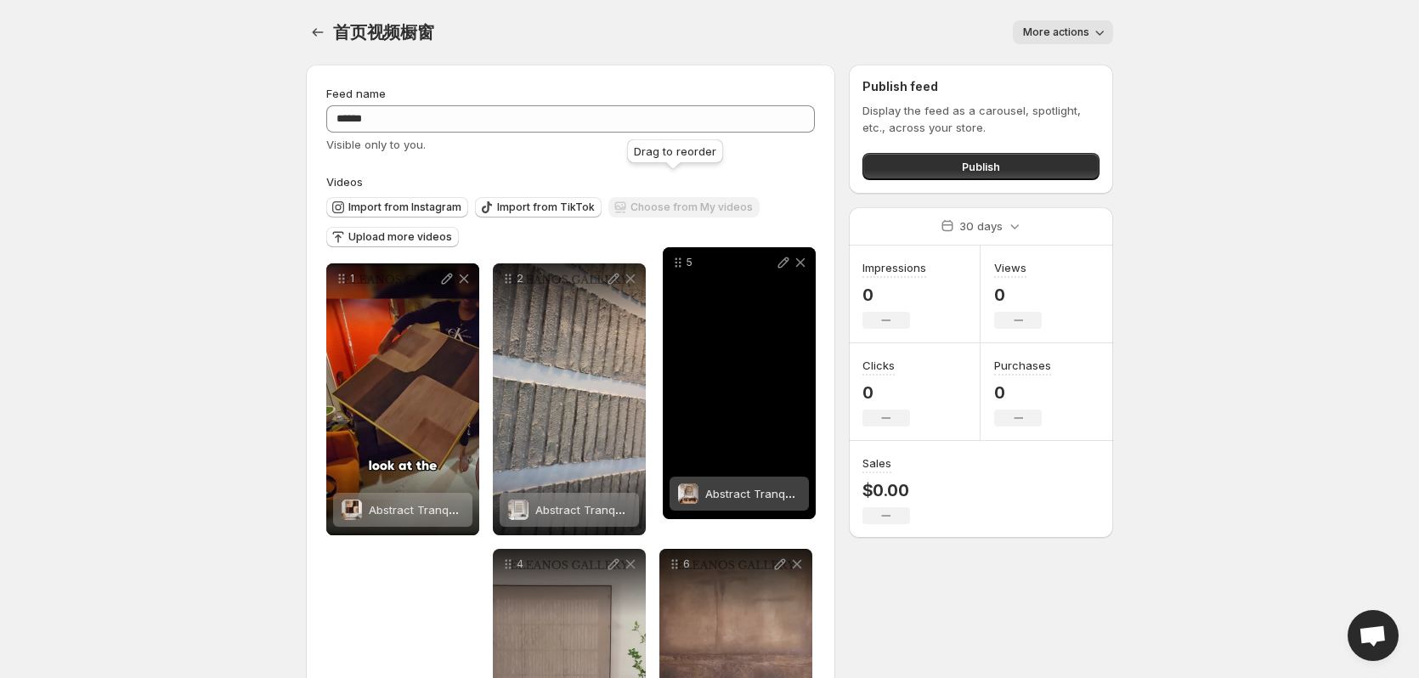
drag, startPoint x: 507, startPoint y: 304, endPoint x: 677, endPoint y: 258, distance: 176.1
click at [677, 258] on icon at bounding box center [678, 262] width 17 height 17
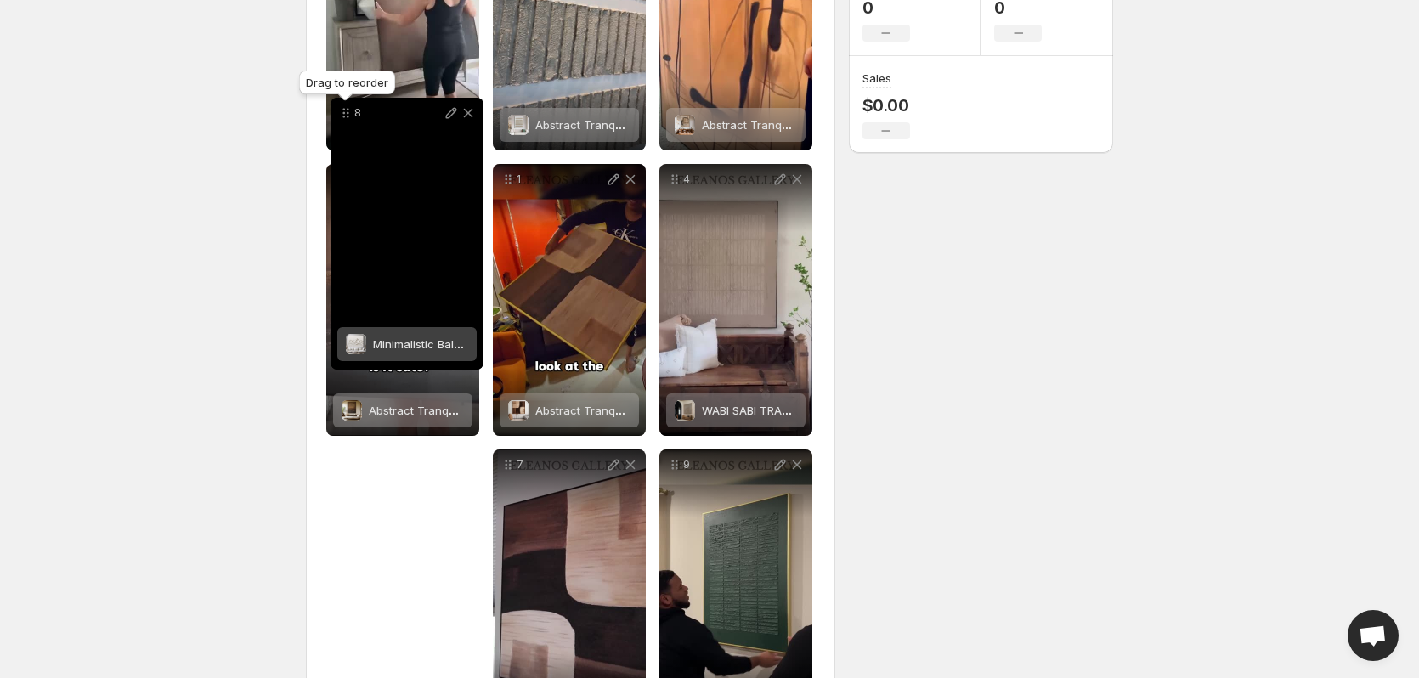
scroll to position [382, 0]
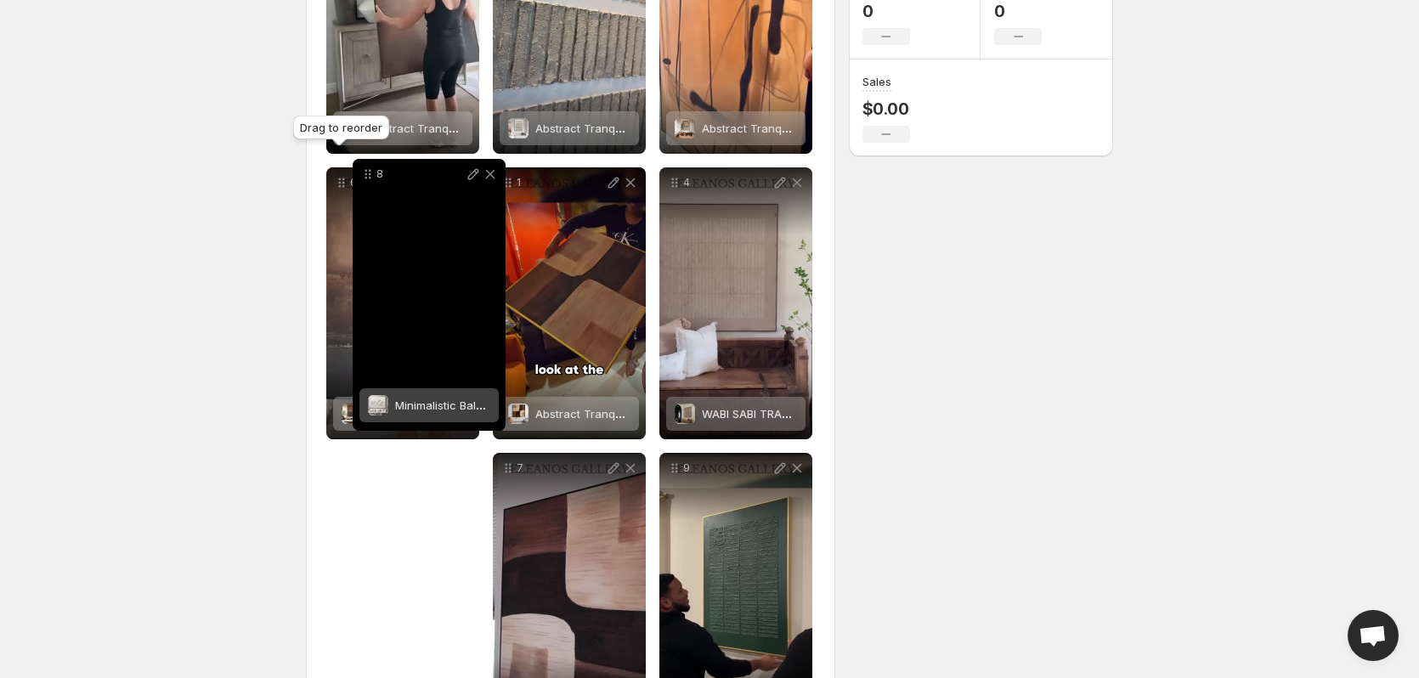
drag, startPoint x: 510, startPoint y: 344, endPoint x: 362, endPoint y: 184, distance: 218.3
click at [369, 179] on icon at bounding box center [370, 178] width 3 height 3
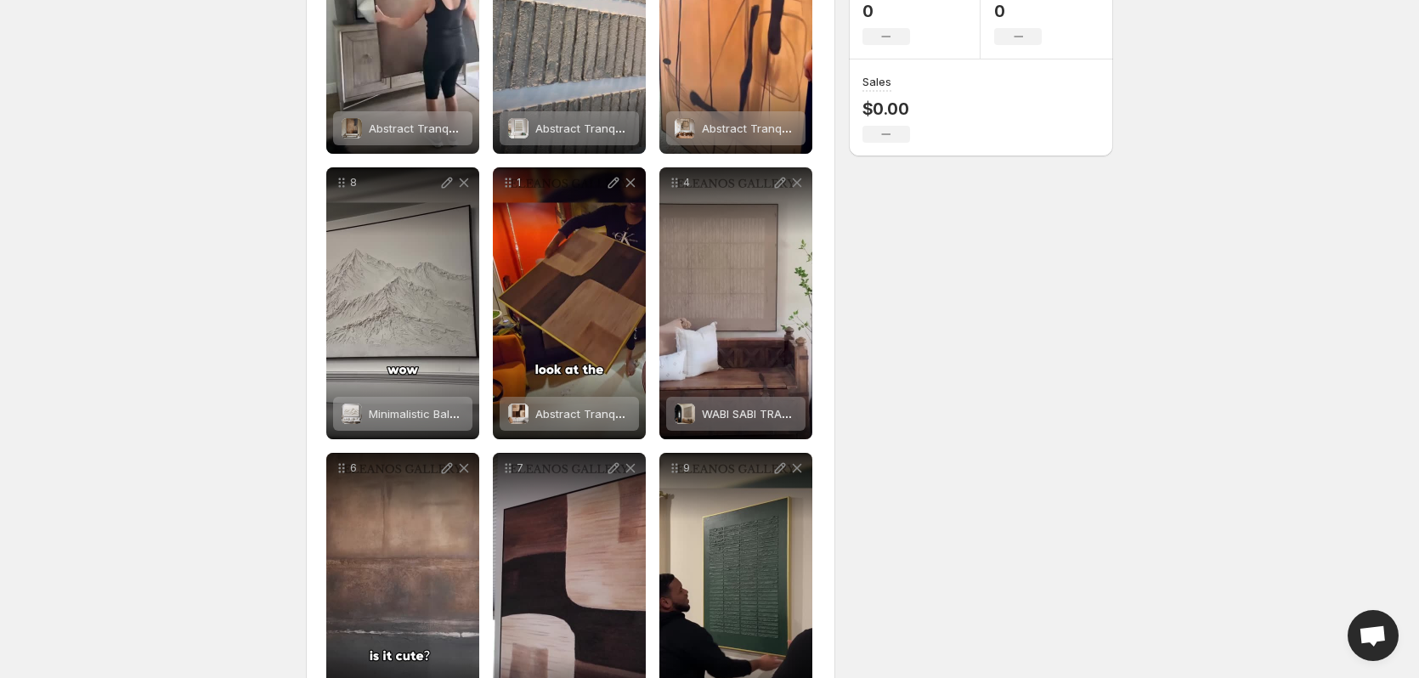
click at [978, 346] on div "Feed name ****** Visible only to you. Videos Import from Instagram Import from …" at bounding box center [702, 360] width 821 height 1382
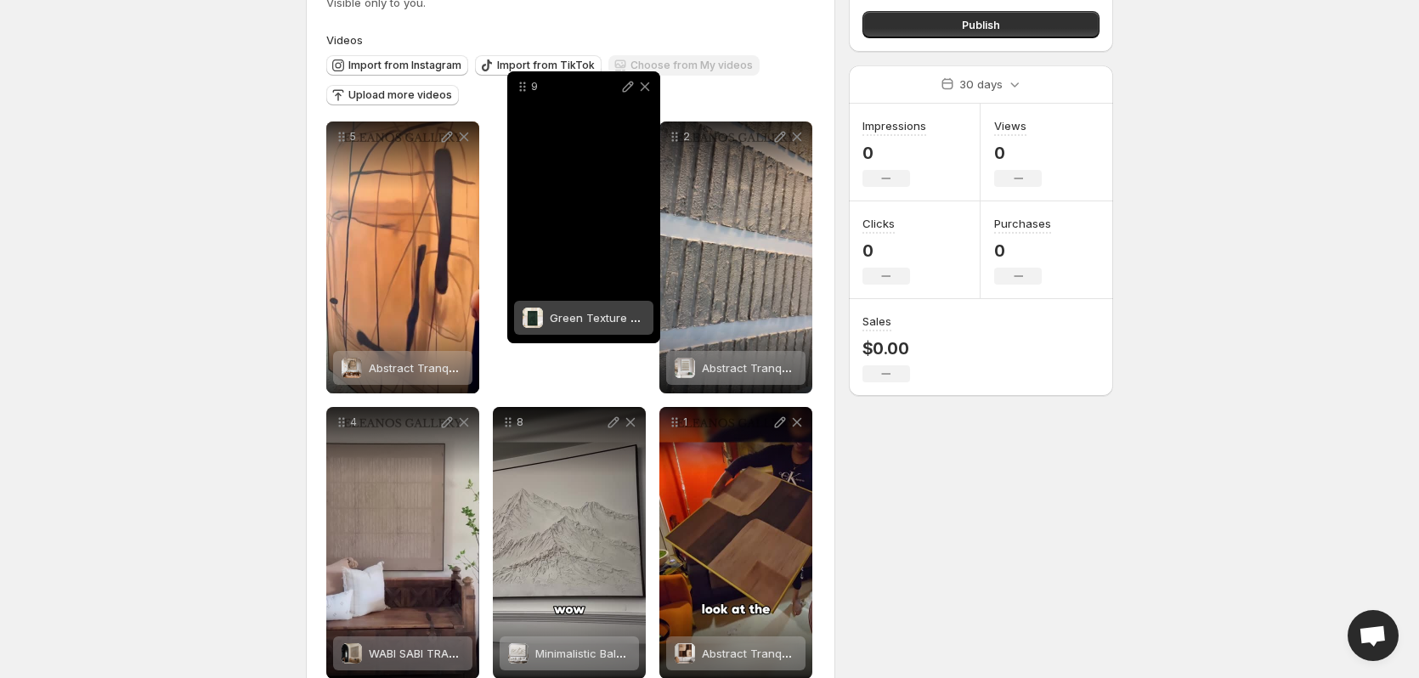
scroll to position [82, 0]
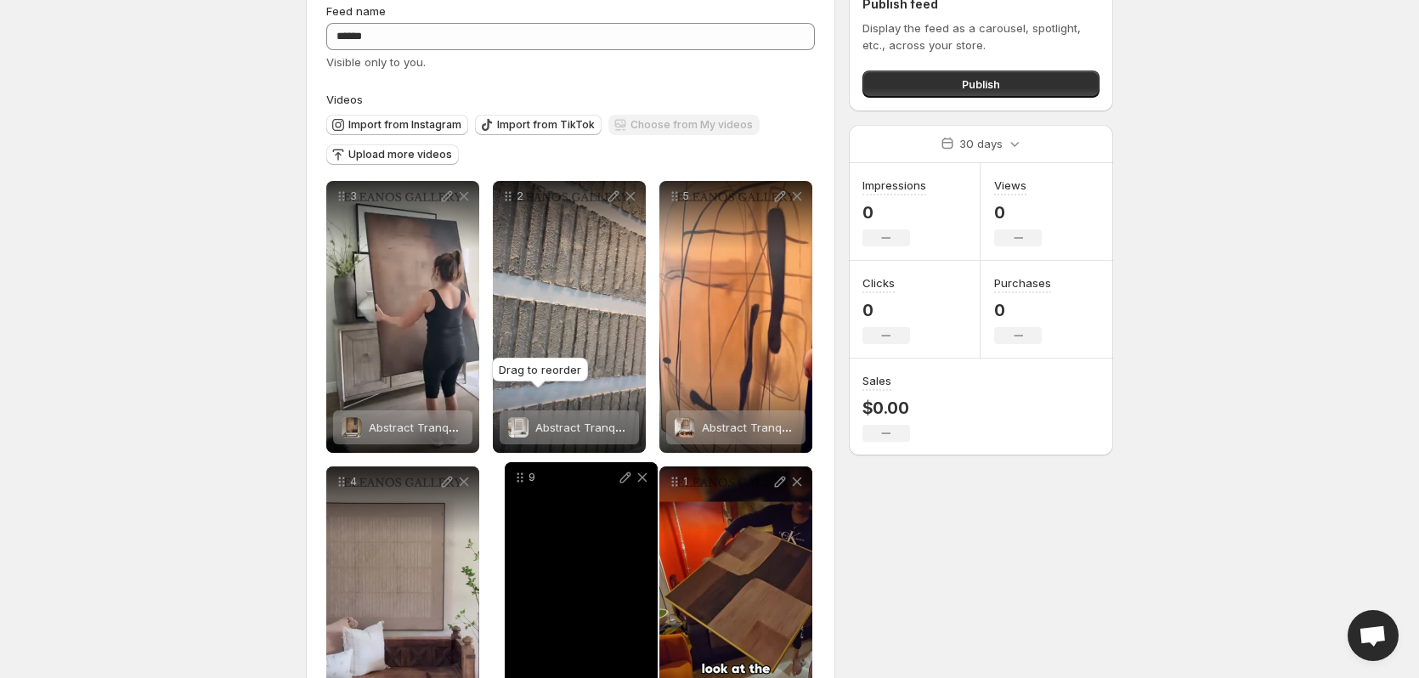
drag, startPoint x: 675, startPoint y: 341, endPoint x: 520, endPoint y: 479, distance: 207.1
click at [520, 479] on icon at bounding box center [520, 477] width 17 height 17
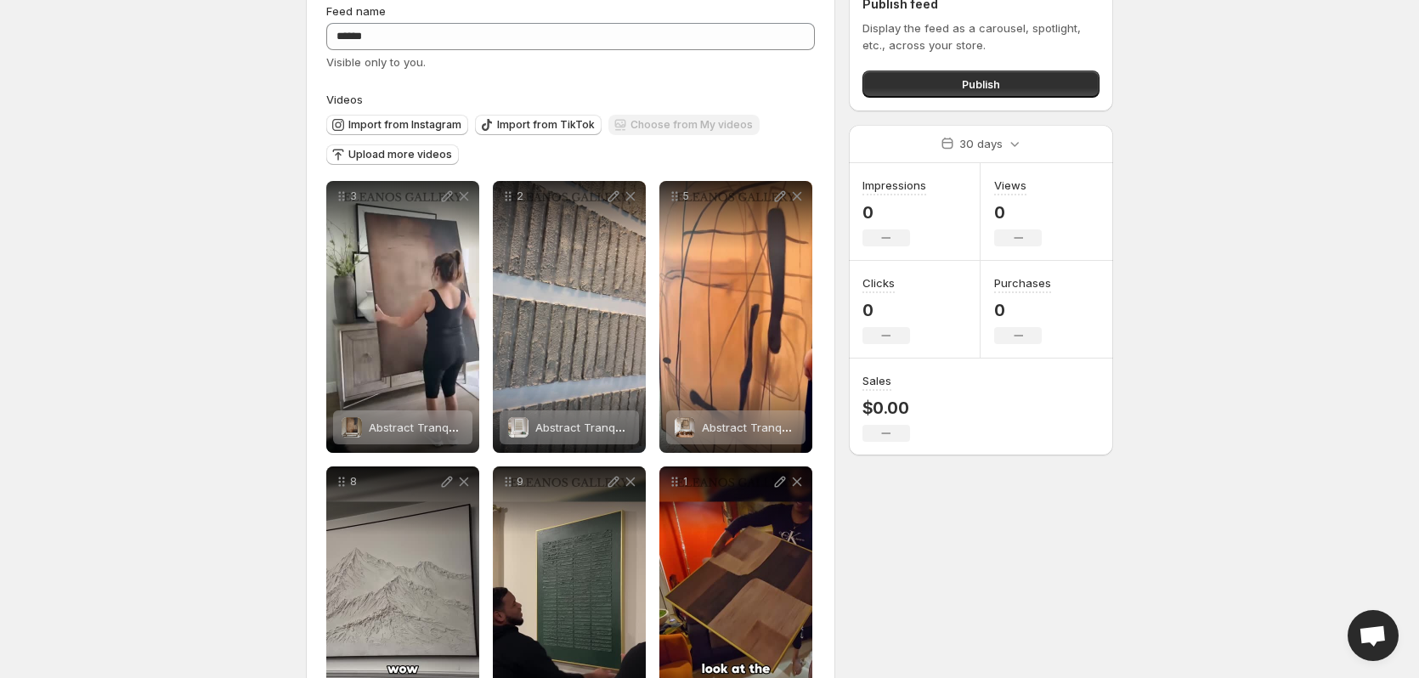
click at [920, 519] on div "Feed name ****** Visible only to you. Videos Import from Instagram Import from …" at bounding box center [702, 660] width 821 height 1382
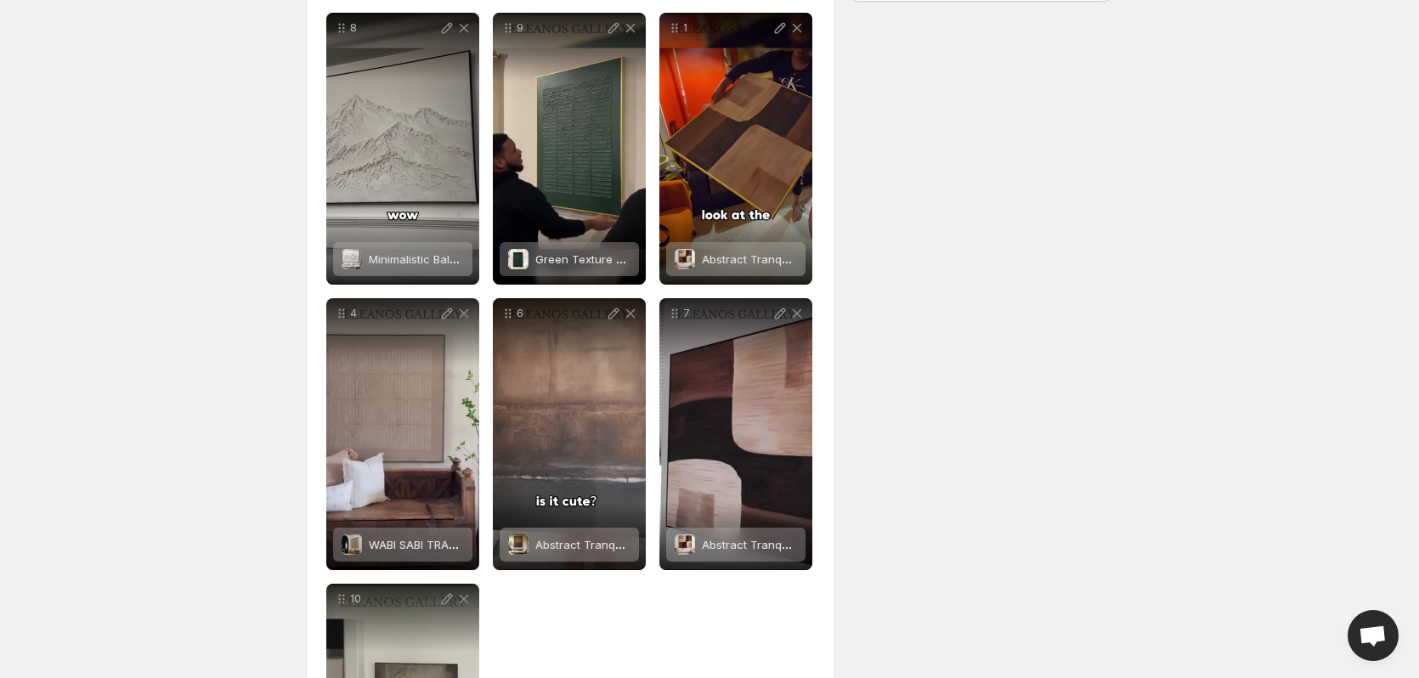
scroll to position [510, 0]
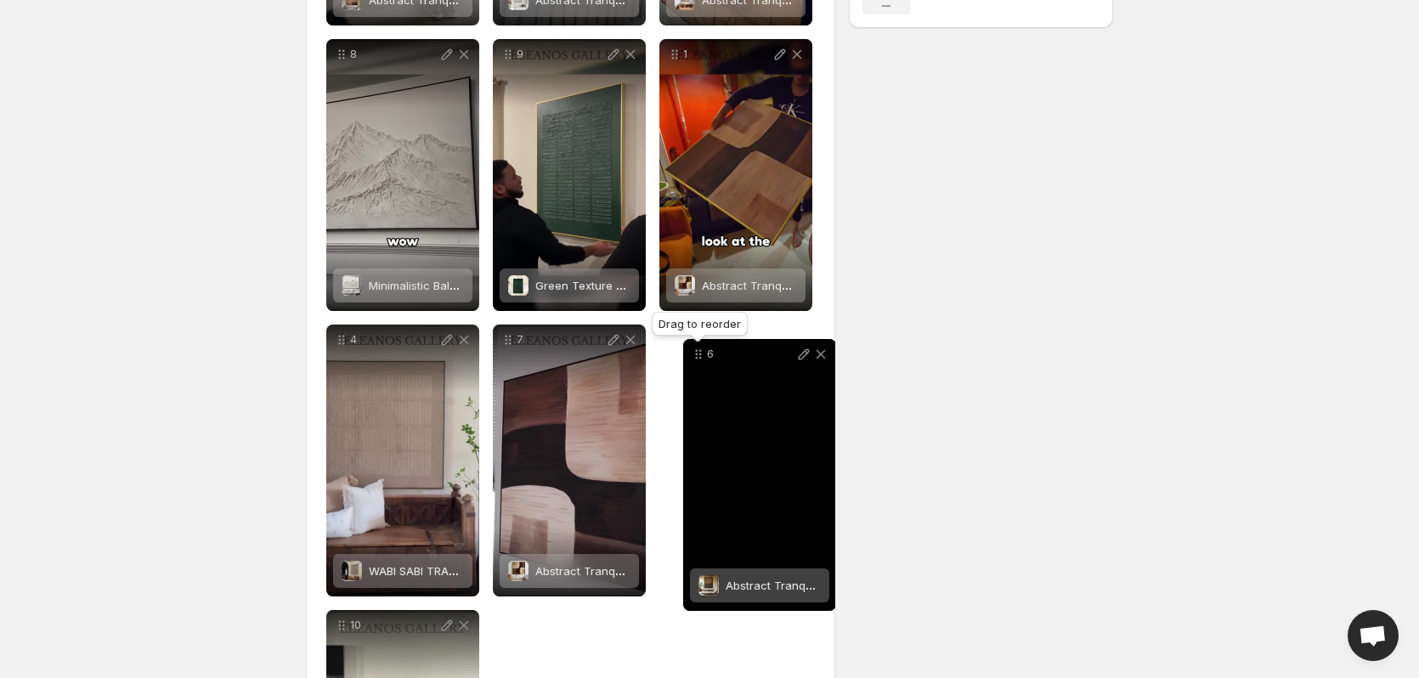
drag, startPoint x: 509, startPoint y: 343, endPoint x: 696, endPoint y: 357, distance: 187.5
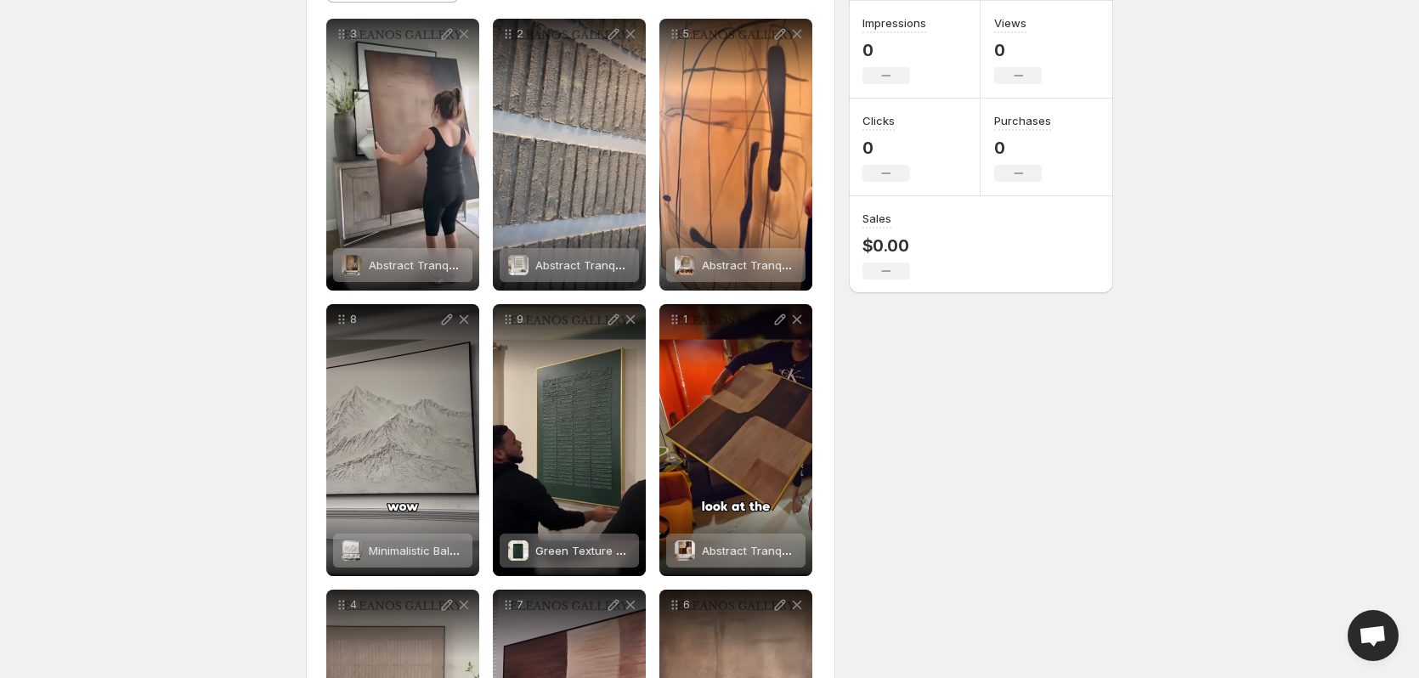
scroll to position [0, 0]
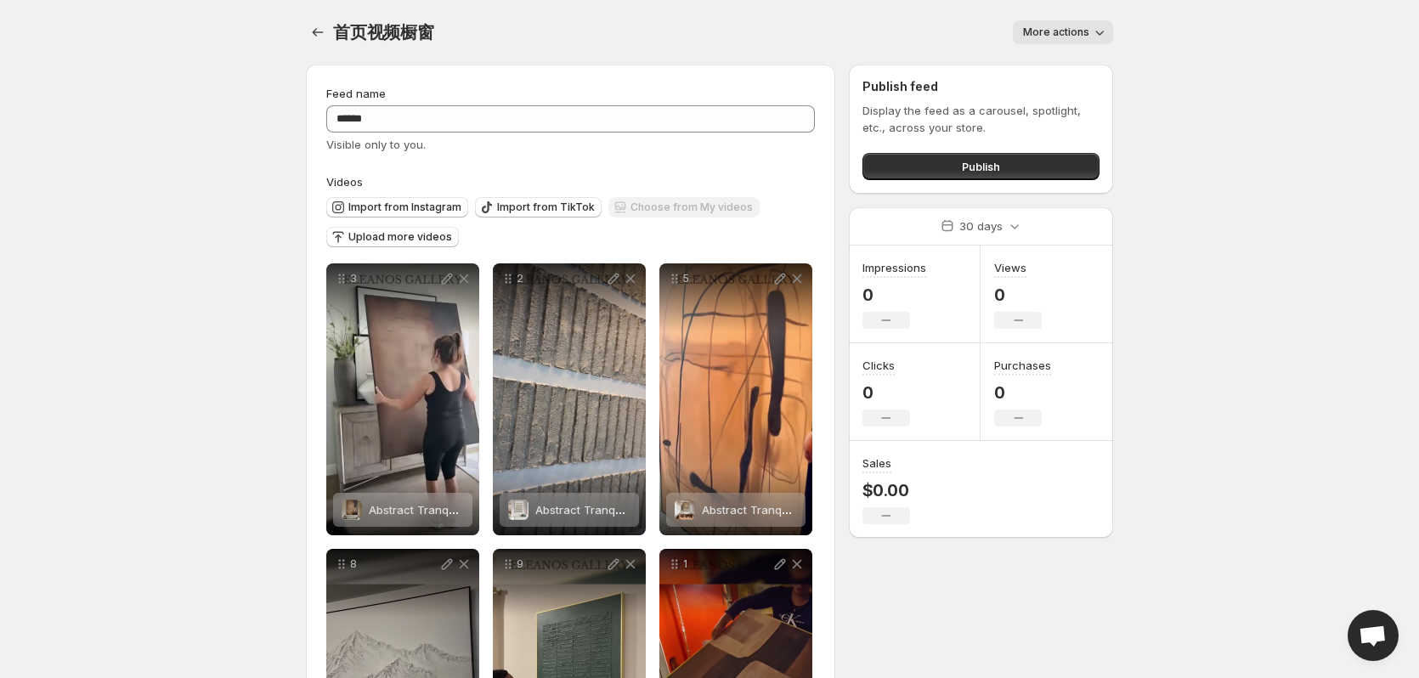
click at [160, 136] on body "Home Feeds Videos Subscription Settings 首页视频橱窗. This page is ready 首页视频橱窗 More …" at bounding box center [709, 339] width 1419 height 678
click at [81, 169] on body "Home Feeds Videos Subscription Settings 首页视频橱窗. This page is ready 首页视频橱窗 More …" at bounding box center [709, 339] width 1419 height 678
